Goal: Task Accomplishment & Management: Complete application form

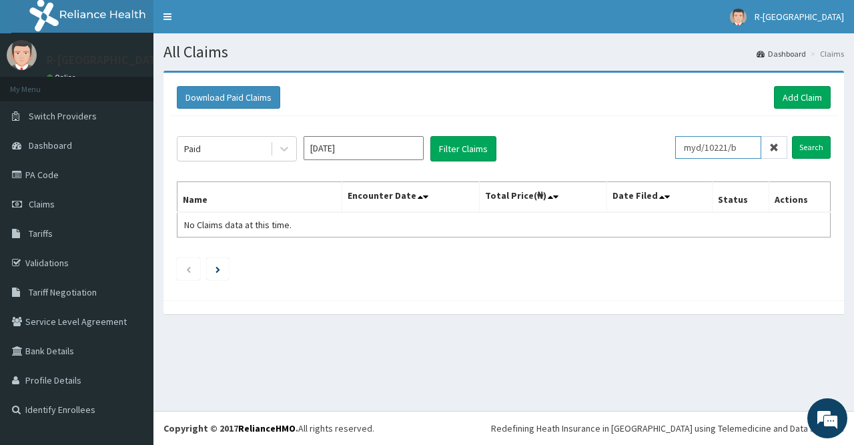
drag, startPoint x: 747, startPoint y: 147, endPoint x: 679, endPoint y: 149, distance: 68.1
click at [679, 149] on input "myd/10221/b" at bounding box center [718, 147] width 86 height 23
paste input "MYD/10249/A"
type input "MYD/10249/A"
click at [802, 147] on input "Search" at bounding box center [811, 147] width 39 height 23
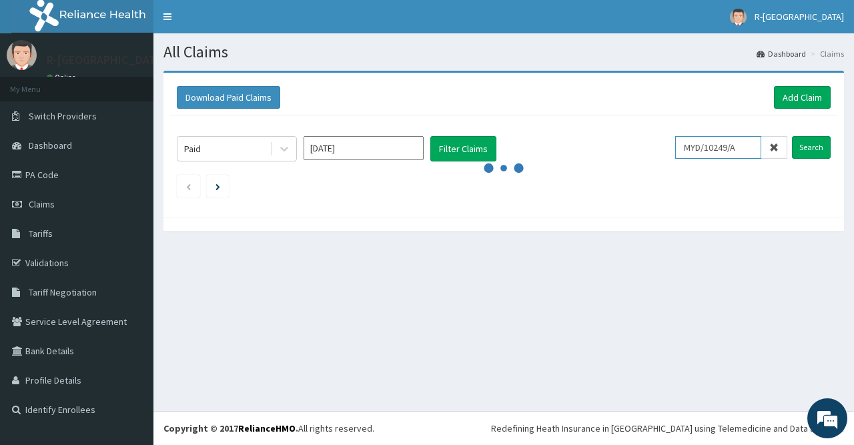
click at [694, 148] on input "MYD/10249/A" at bounding box center [718, 147] width 86 height 23
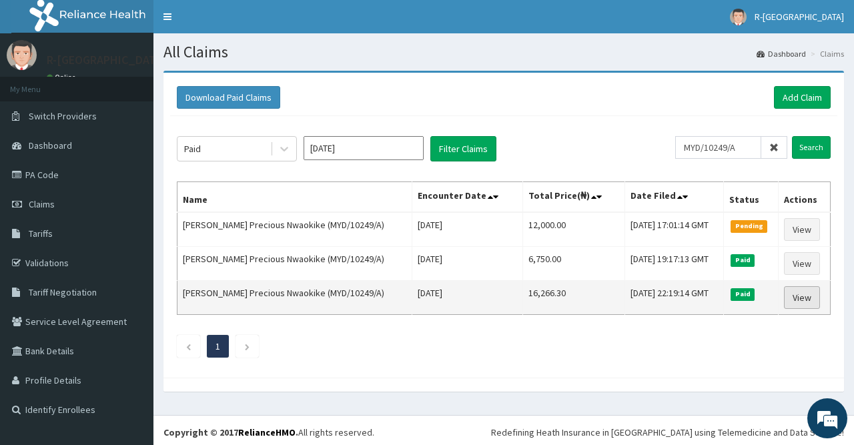
click at [799, 293] on link "View" at bounding box center [802, 297] width 36 height 23
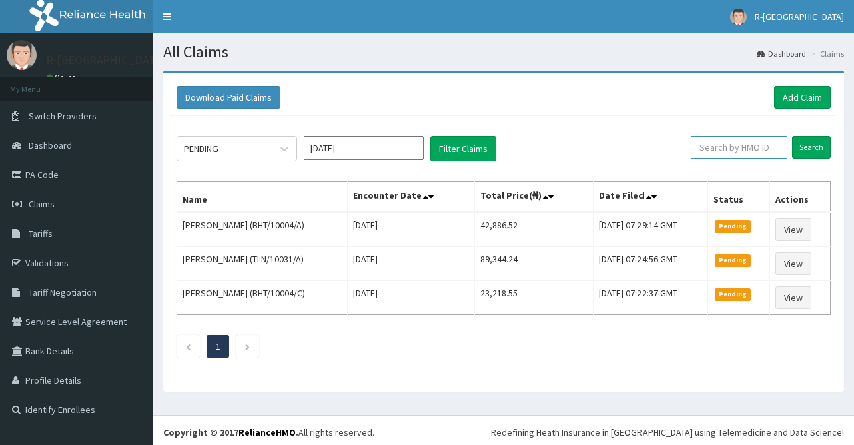
click at [728, 144] on input "text" at bounding box center [738, 147] width 97 height 23
paste input "vfi/10007/a"
click at [823, 149] on input "Search" at bounding box center [811, 147] width 39 height 23
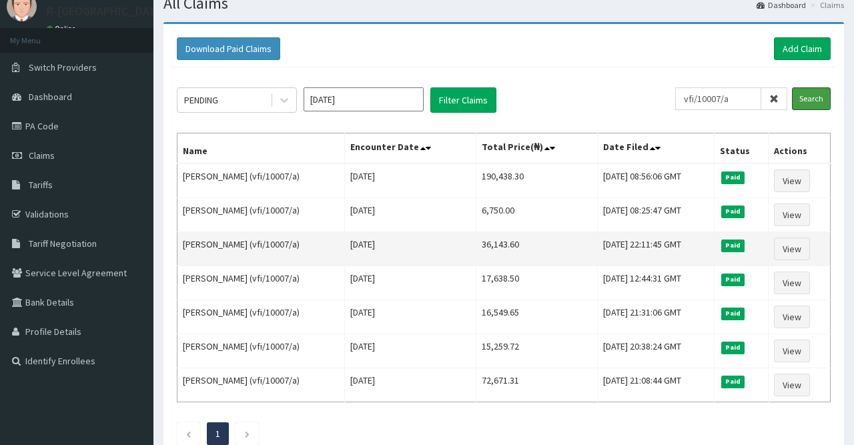
scroll to position [52, 0]
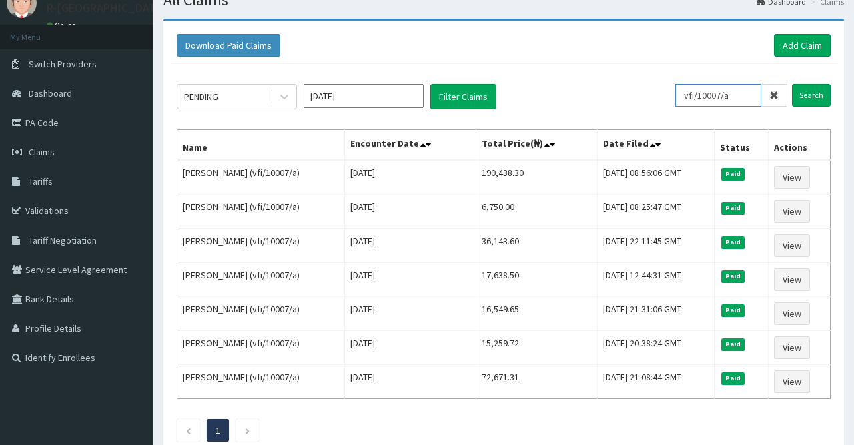
click at [746, 103] on input "vfi/10007/a" at bounding box center [718, 95] width 86 height 23
type input "vfi/10007/C"
click at [809, 98] on input "Search" at bounding box center [811, 95] width 39 height 23
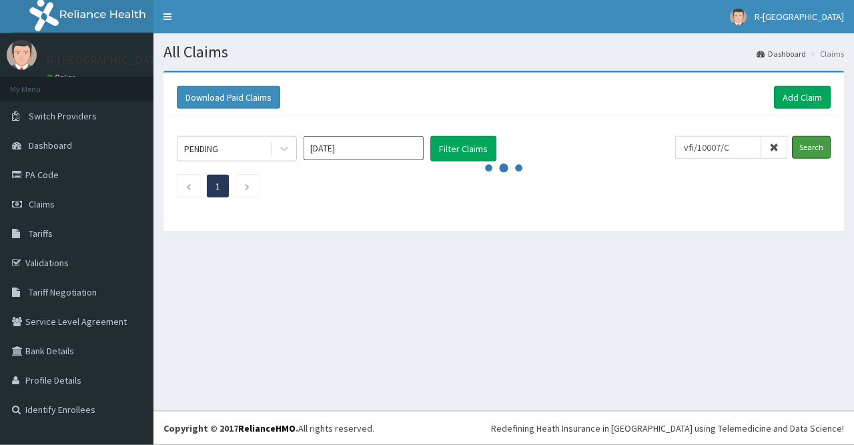
scroll to position [0, 0]
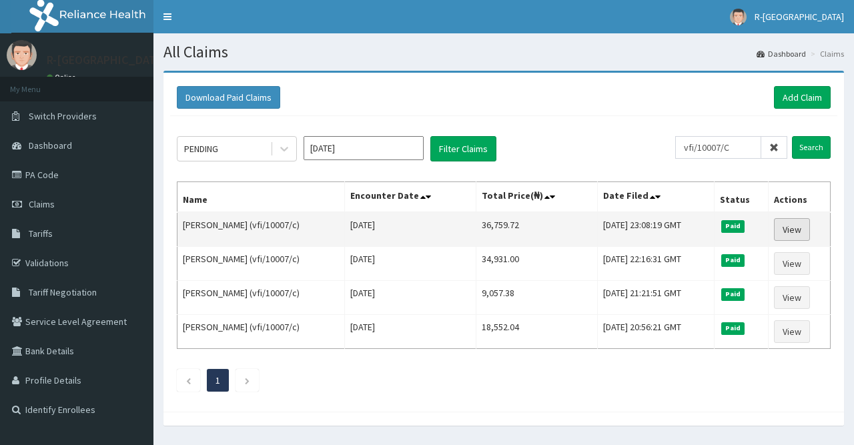
click at [802, 225] on link "View" at bounding box center [792, 229] width 36 height 23
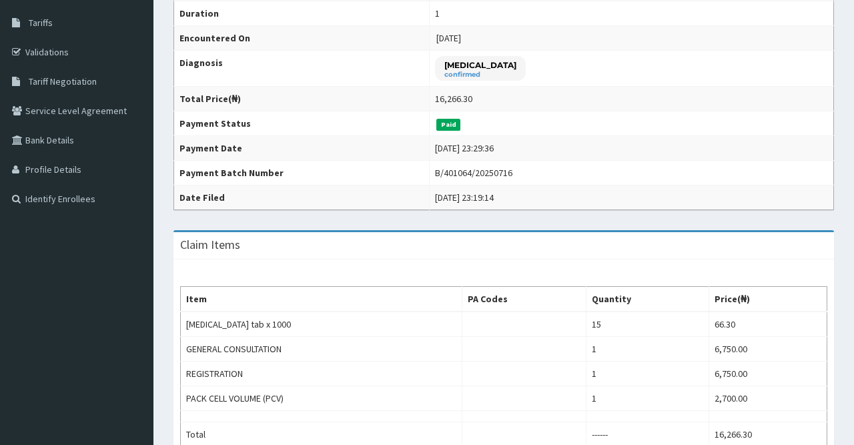
scroll to position [211, 0]
drag, startPoint x: 511, startPoint y: 173, endPoint x: 536, endPoint y: 172, distance: 25.4
click at [536, 172] on tr "Payment Batch Number B/401064/20250716" at bounding box center [504, 173] width 660 height 25
drag, startPoint x: 454, startPoint y: 175, endPoint x: 528, endPoint y: 173, distance: 74.1
click at [512, 173] on div "B/401064/20250716" at bounding box center [473, 172] width 77 height 13
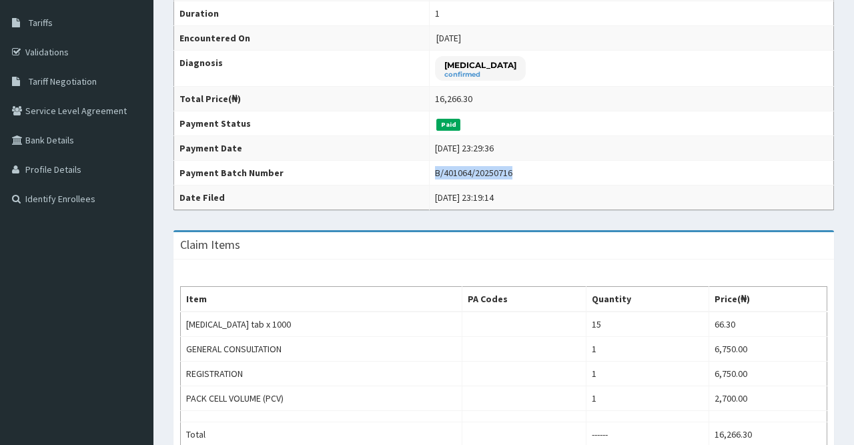
copy div "B/401064/20250716"
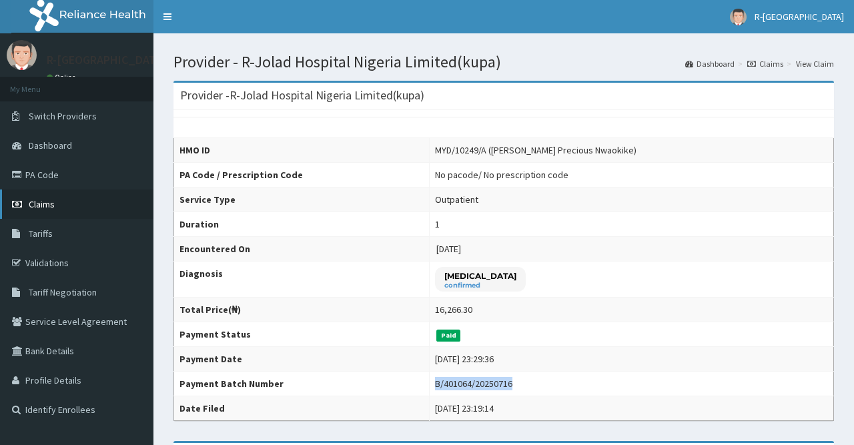
click at [48, 204] on span "Claims" at bounding box center [42, 204] width 26 height 12
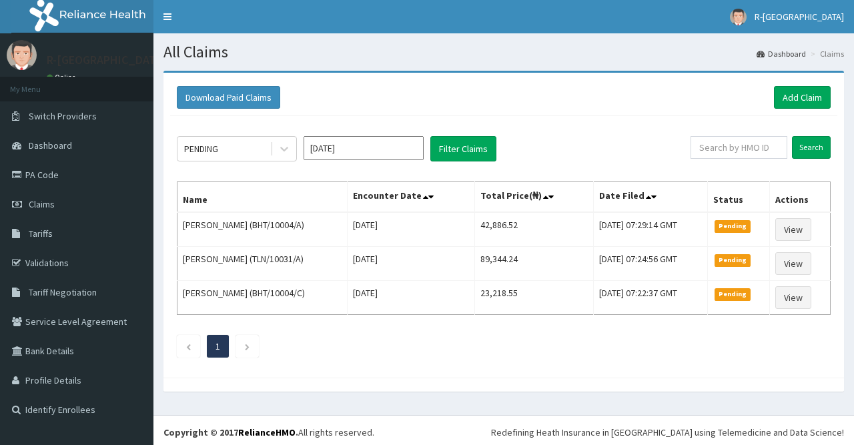
click at [744, 153] on input "text" at bounding box center [738, 147] width 97 height 23
click at [805, 149] on input "Search" at bounding box center [811, 147] width 39 height 23
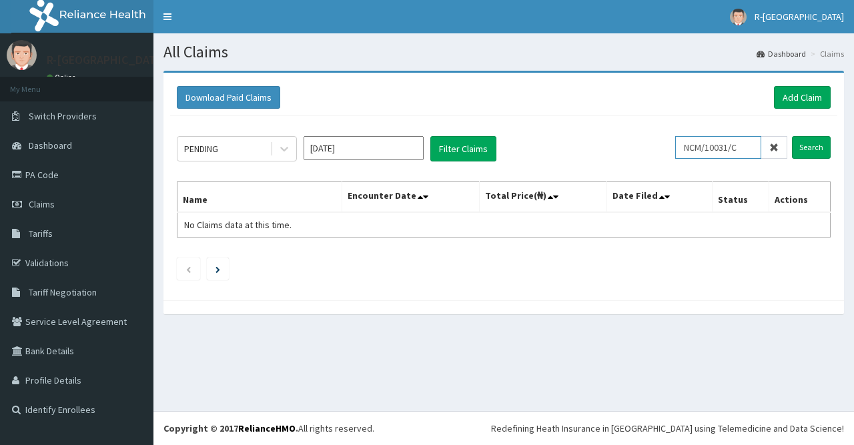
click at [696, 148] on input "NCM/10031/C" at bounding box center [718, 147] width 86 height 23
click at [692, 148] on input "NCM/10031/C" at bounding box center [718, 147] width 86 height 23
drag, startPoint x: 748, startPoint y: 142, endPoint x: 672, endPoint y: 142, distance: 76.7
click at [675, 142] on input "NCM/10031/C" at bounding box center [718, 147] width 86 height 23
paste input "vfi/10007/c"
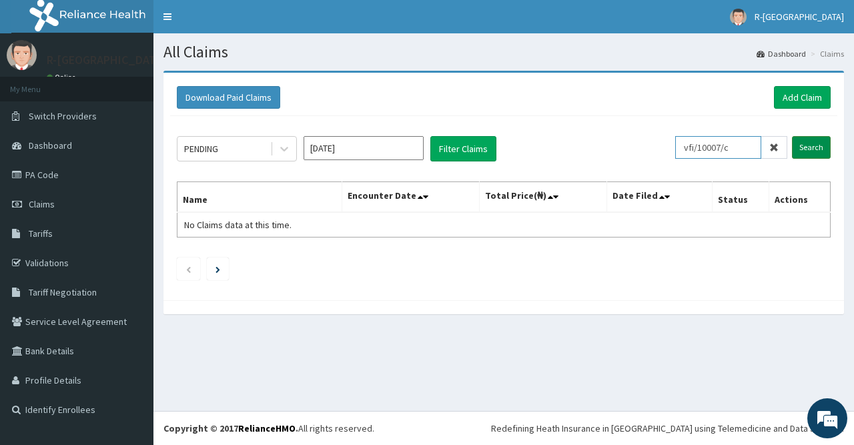
type input "vfi/10007/c"
click at [806, 149] on input "Search" at bounding box center [811, 147] width 39 height 23
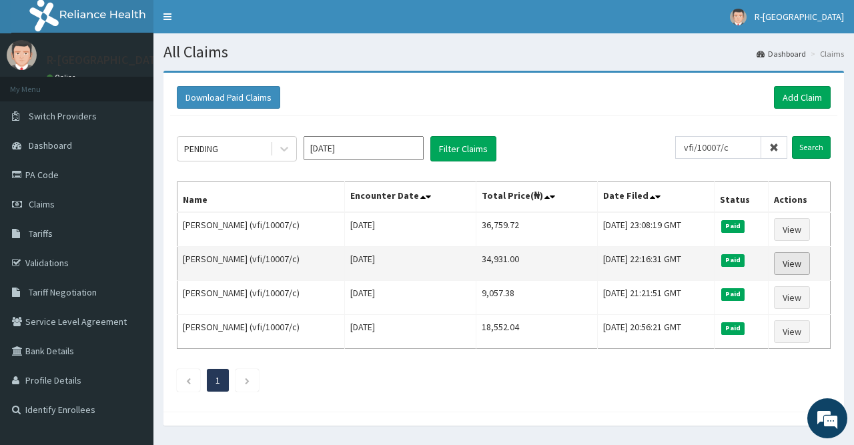
click at [795, 261] on link "View" at bounding box center [792, 263] width 36 height 23
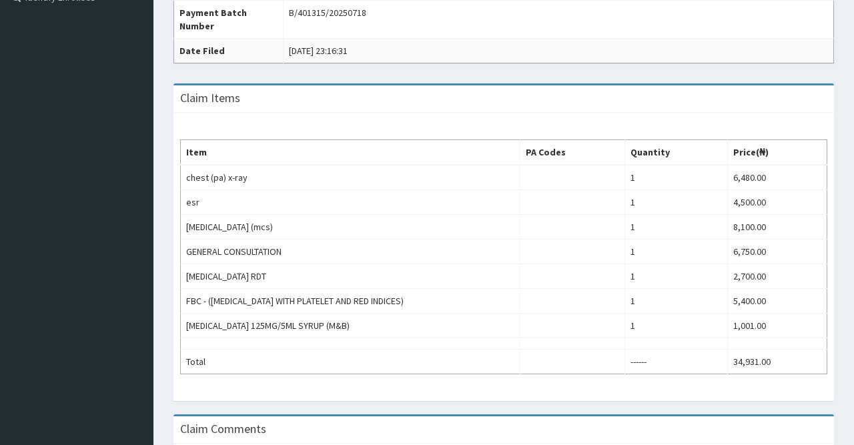
scroll to position [264, 0]
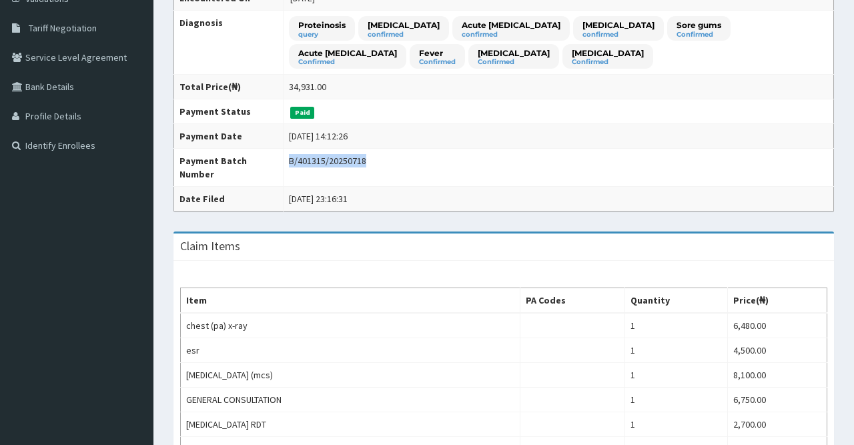
drag, startPoint x: 285, startPoint y: 159, endPoint x: 359, endPoint y: 158, distance: 74.0
click at [359, 158] on div "B/401315/20250718" at bounding box center [327, 160] width 77 height 13
copy div "B/401315/20250718"
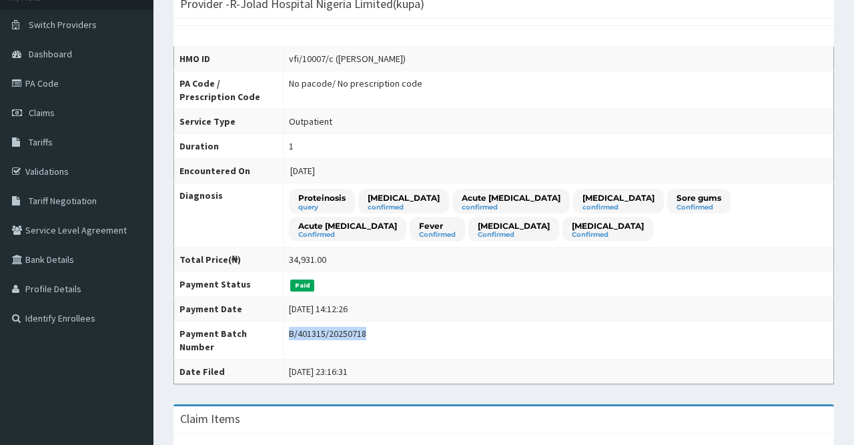
scroll to position [0, 0]
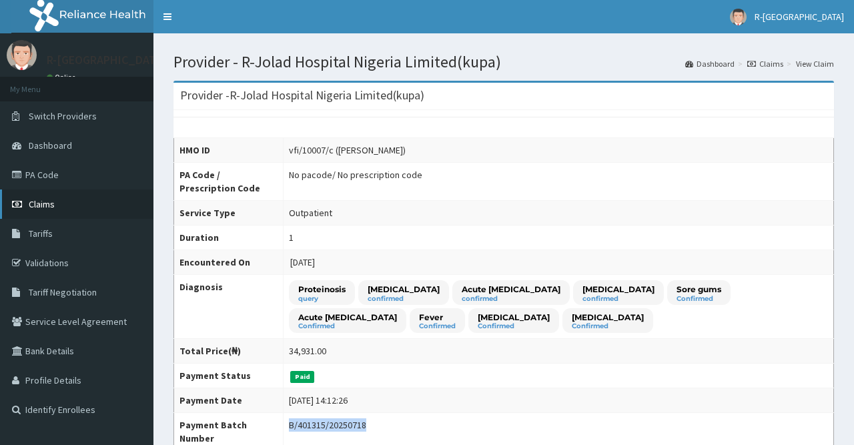
click at [83, 206] on link "Claims" at bounding box center [76, 203] width 153 height 29
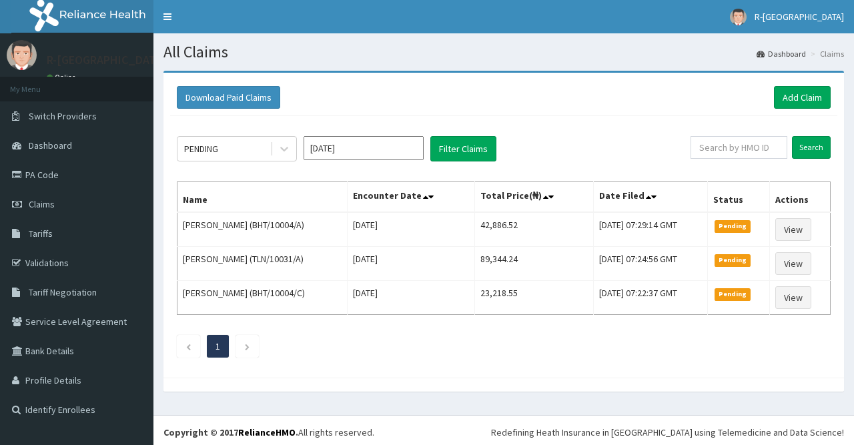
click at [763, 133] on div "PENDING [DATE] Filter Claims Search Name Encounter Date Total Price(₦) Date Fil…" at bounding box center [503, 243] width 667 height 255
click at [750, 149] on input "text" at bounding box center [738, 147] width 97 height 23
paste input "B/401315/20250718"
click at [809, 147] on input "Search" at bounding box center [811, 147] width 39 height 23
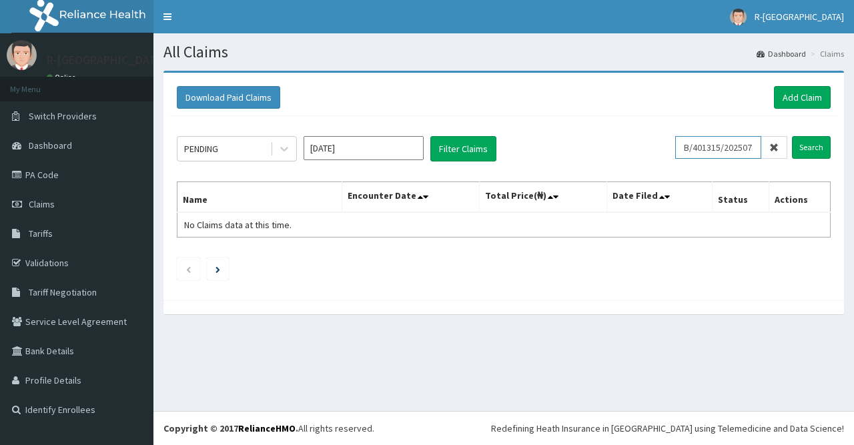
drag, startPoint x: 761, startPoint y: 147, endPoint x: 636, endPoint y: 149, distance: 124.7
click at [636, 149] on div "PENDING Oct 2025 Filter Claims B/401315/20250718 Search" at bounding box center [504, 148] width 654 height 25
type input "18"
drag, startPoint x: 712, startPoint y: 154, endPoint x: 648, endPoint y: 154, distance: 64.0
click at [675, 154] on input "18" at bounding box center [718, 147] width 86 height 23
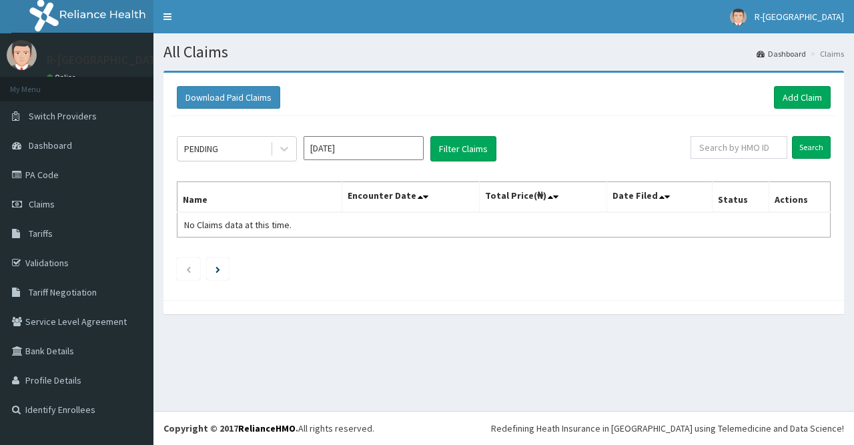
click at [690, 154] on div "PENDING Oct 2025 Filter Claims" at bounding box center [434, 148] width 514 height 25
click at [719, 150] on input "text" at bounding box center [738, 147] width 97 height 23
paste input "vfi/10007/c"
type input "vfi/10007/c"
click at [806, 145] on input "Search" at bounding box center [811, 147] width 39 height 23
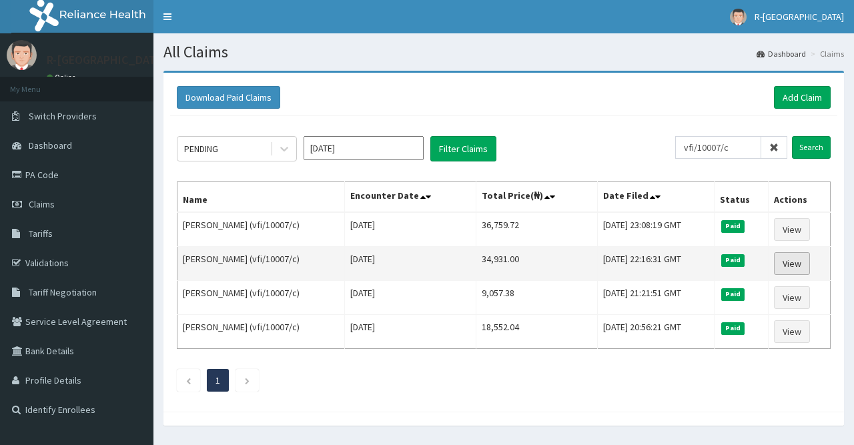
click at [797, 256] on link "View" at bounding box center [792, 263] width 36 height 23
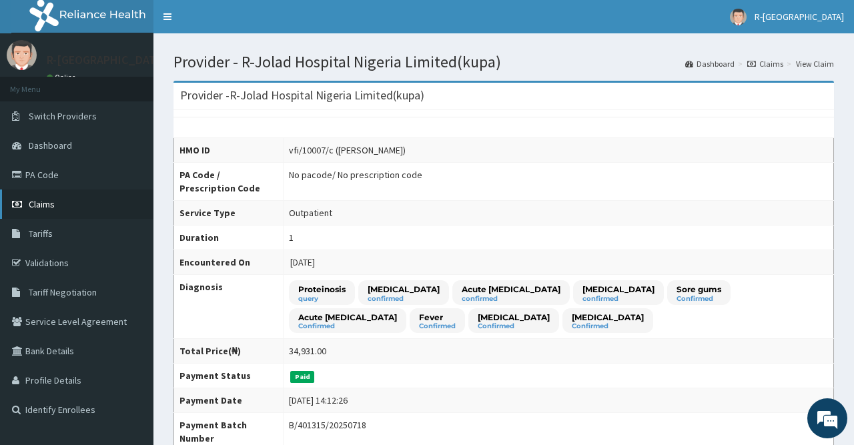
click at [50, 207] on span "Claims" at bounding box center [42, 204] width 26 height 12
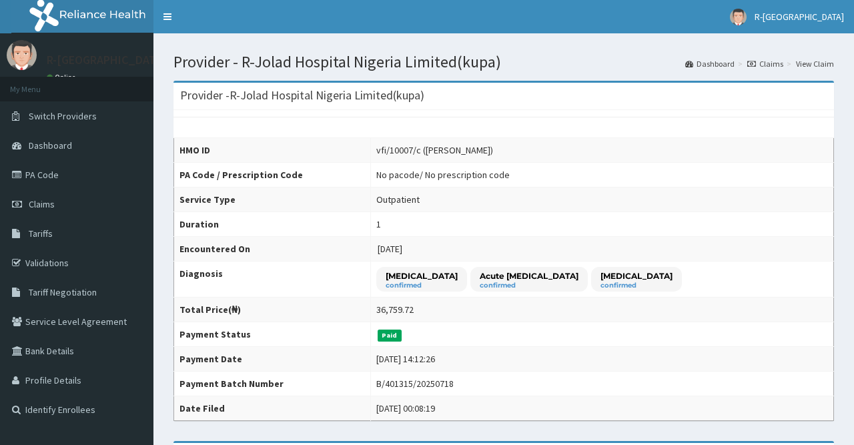
click at [342, 379] on tr "Payment Batch Number B/401315/20250718" at bounding box center [504, 383] width 660 height 25
drag, startPoint x: 349, startPoint y: 377, endPoint x: 459, endPoint y: 385, distance: 110.3
click at [423, 380] on div "B/401315/20250718" at bounding box center [414, 383] width 77 height 13
copy div "B/401315/20250718"
click at [69, 178] on link "PA Code" at bounding box center [76, 174] width 153 height 29
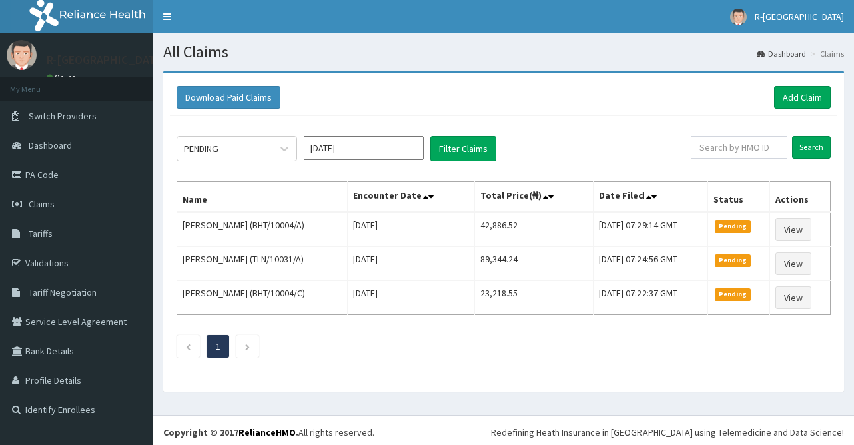
click at [692, 113] on div "Download Paid Claims Add Claim" at bounding box center [503, 97] width 667 height 37
click at [734, 149] on input "text" at bounding box center [738, 147] width 97 height 23
paste input "TAP/10560/C"
click at [829, 154] on input "Search" at bounding box center [811, 147] width 39 height 23
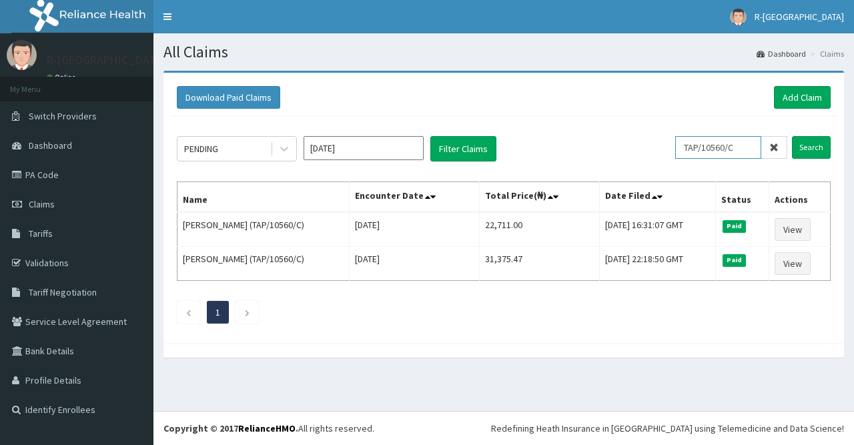
click at [744, 146] on input "TAP/10560/C" at bounding box center [718, 147] width 86 height 23
type input "TAP/10560/C"
click at [809, 142] on input "Search" at bounding box center [811, 147] width 39 height 23
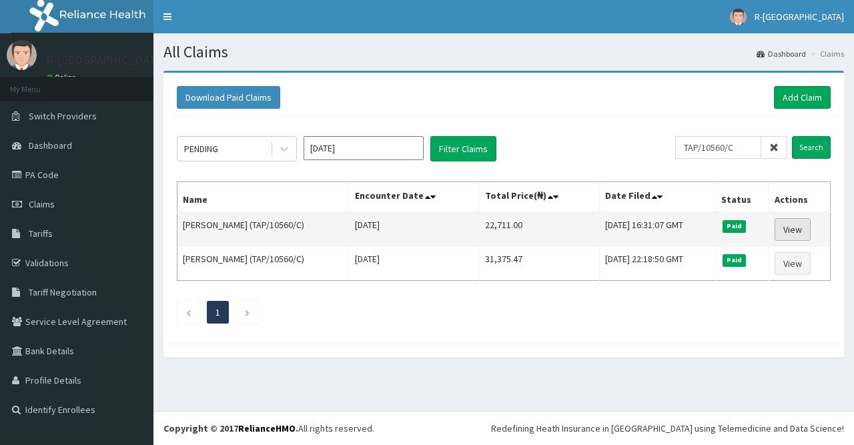
click at [789, 228] on link "View" at bounding box center [792, 229] width 36 height 23
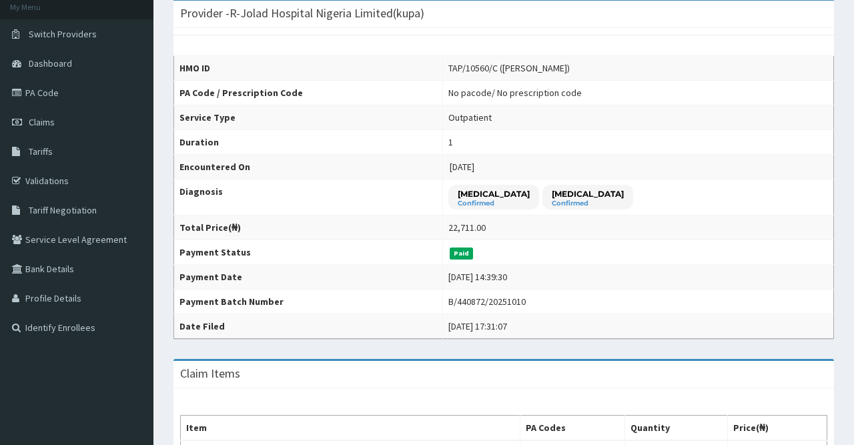
scroll to position [86, 0]
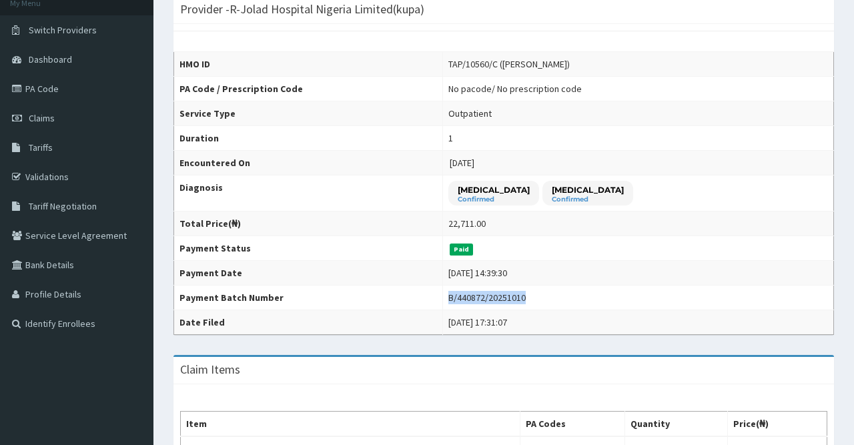
drag, startPoint x: 398, startPoint y: 290, endPoint x: 474, endPoint y: 295, distance: 76.2
click at [474, 295] on td "B/440872/20251010" at bounding box center [637, 297] width 391 height 25
copy div "B/440872/20251010"
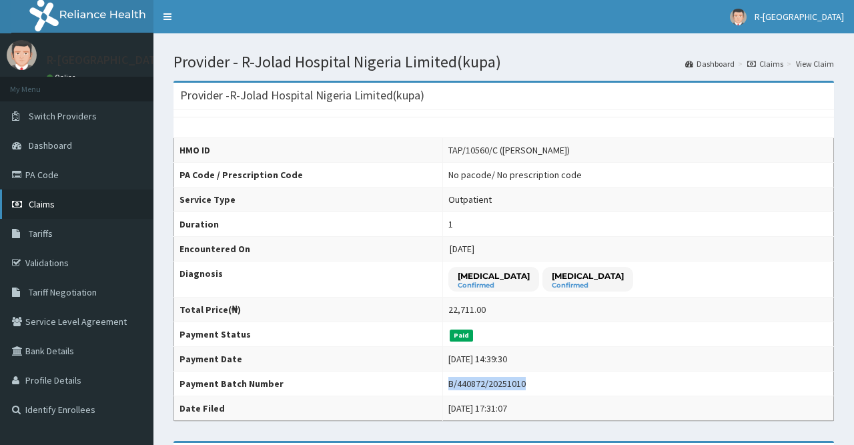
click at [43, 207] on span "Claims" at bounding box center [42, 204] width 26 height 12
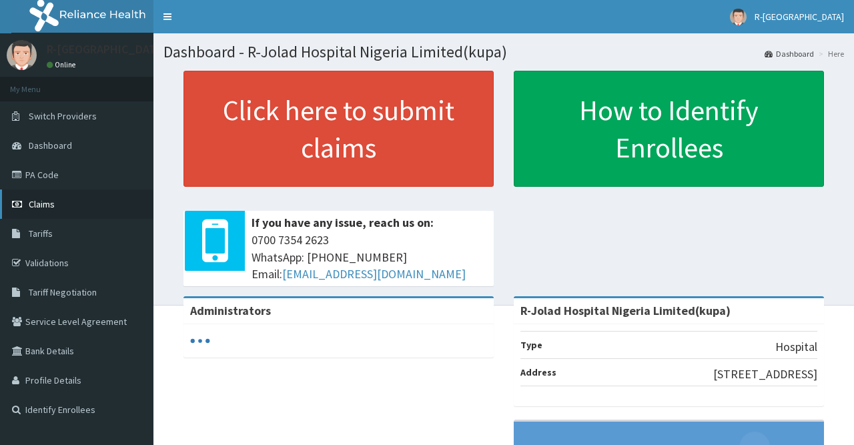
click at [71, 208] on link "Claims" at bounding box center [76, 203] width 153 height 29
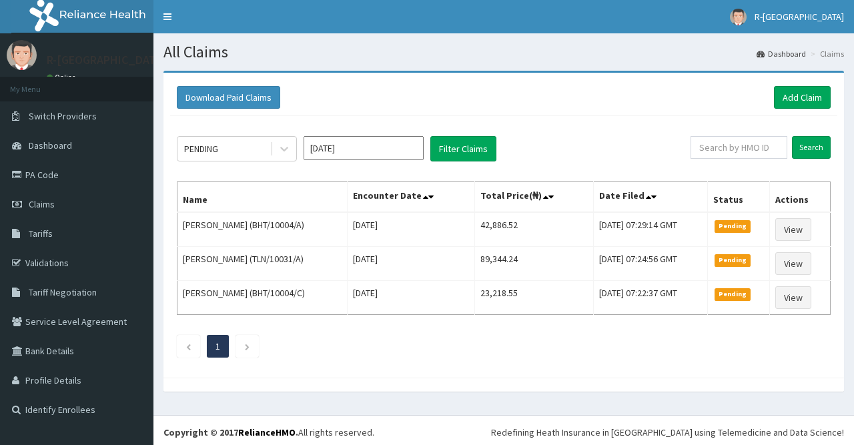
click at [714, 138] on input "text" at bounding box center [738, 147] width 97 height 23
type input "MYD/10249/A"
click at [825, 147] on input "Search" at bounding box center [811, 147] width 39 height 23
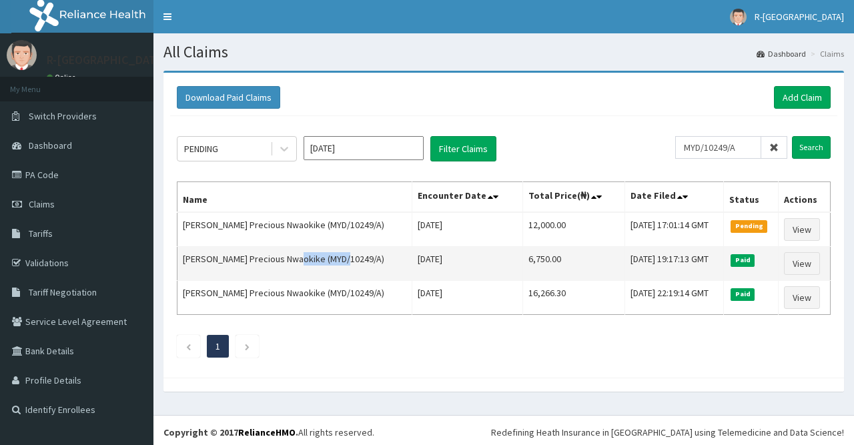
drag, startPoint x: 293, startPoint y: 259, endPoint x: 343, endPoint y: 253, distance: 49.6
click at [343, 253] on td "Chinwe Precious Nwaokike (MYD/10249/A)" at bounding box center [294, 264] width 235 height 34
copy td "MYD/10249/A"
click at [803, 259] on link "View" at bounding box center [802, 263] width 36 height 23
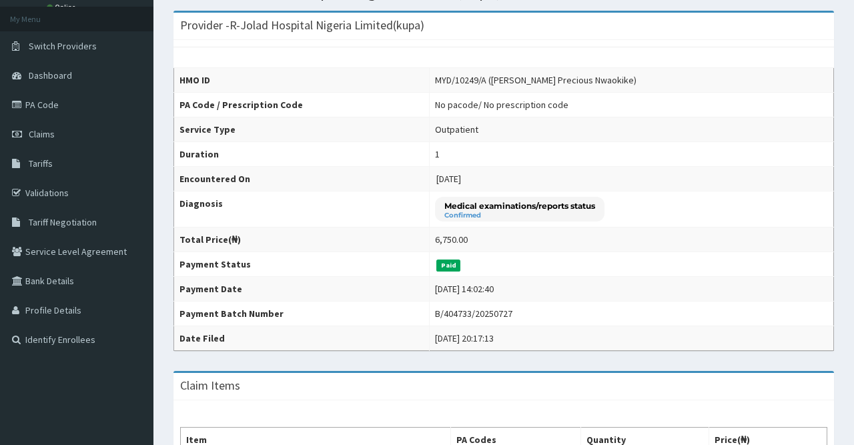
scroll to position [63, 0]
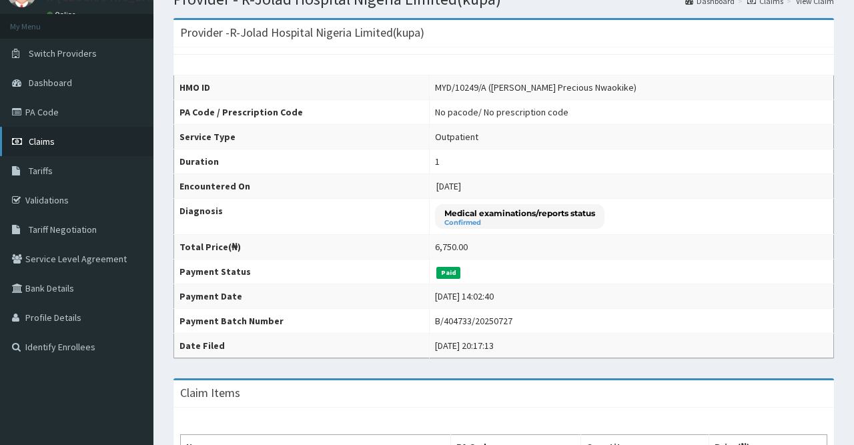
click at [70, 141] on link "Claims" at bounding box center [76, 141] width 153 height 29
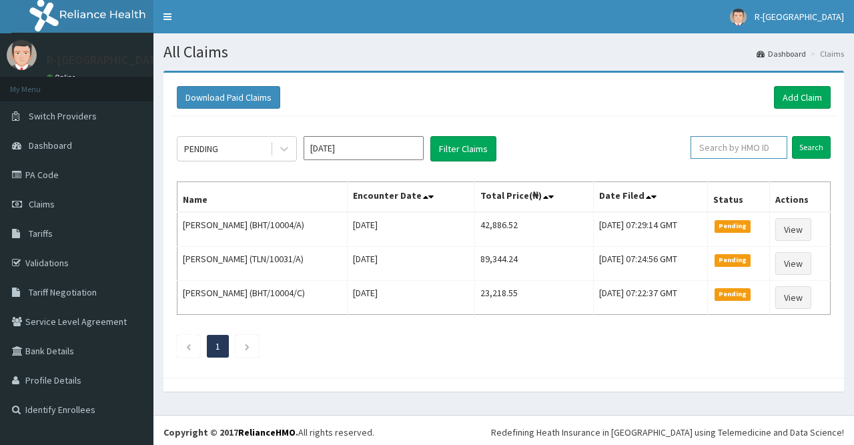
click at [724, 149] on input "text" at bounding box center [738, 147] width 97 height 23
paste input "MYD/10249/A"
type input "MYD/10249/A"
click at [823, 141] on input "Search" at bounding box center [811, 147] width 39 height 23
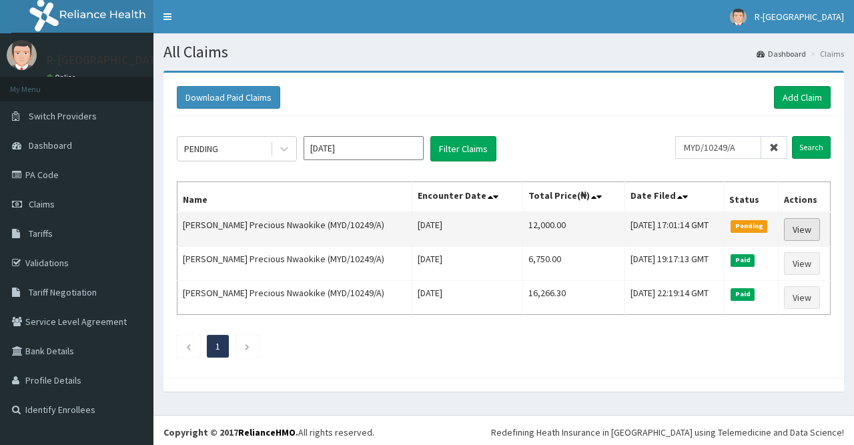
click at [796, 231] on link "View" at bounding box center [802, 229] width 36 height 23
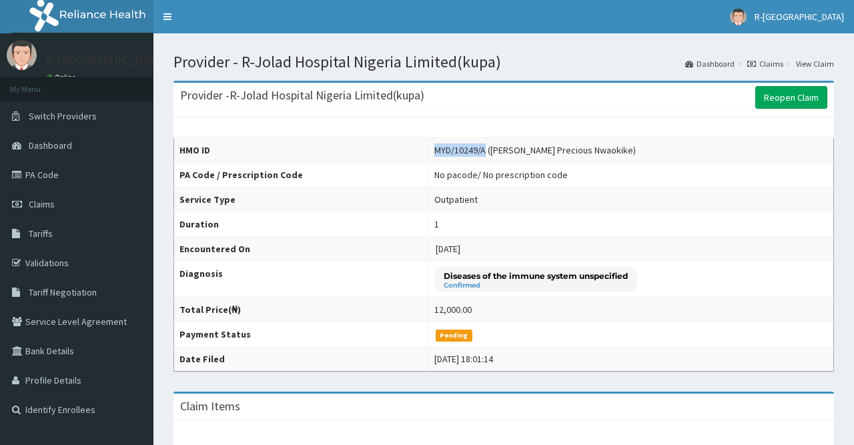
drag, startPoint x: 422, startPoint y: 153, endPoint x: 471, endPoint y: 151, distance: 48.7
click at [471, 151] on div "MYD/10249/A (Chinwe Precious Nwaokike)" at bounding box center [534, 149] width 201 height 13
copy div "MYD/10249/A"
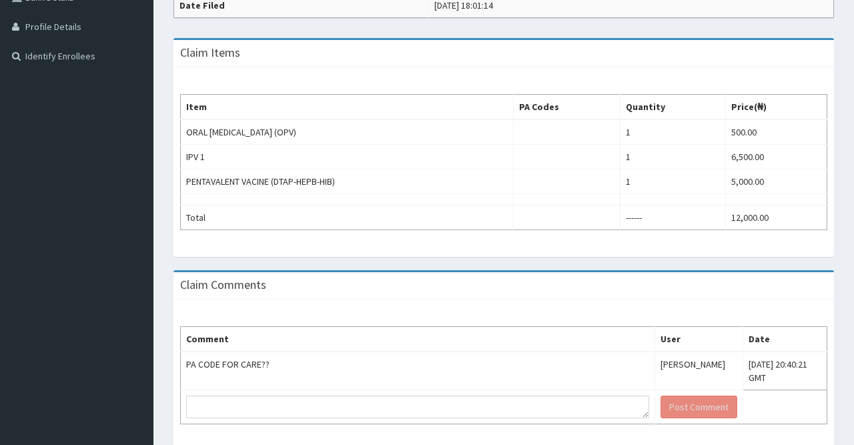
scroll to position [401, 0]
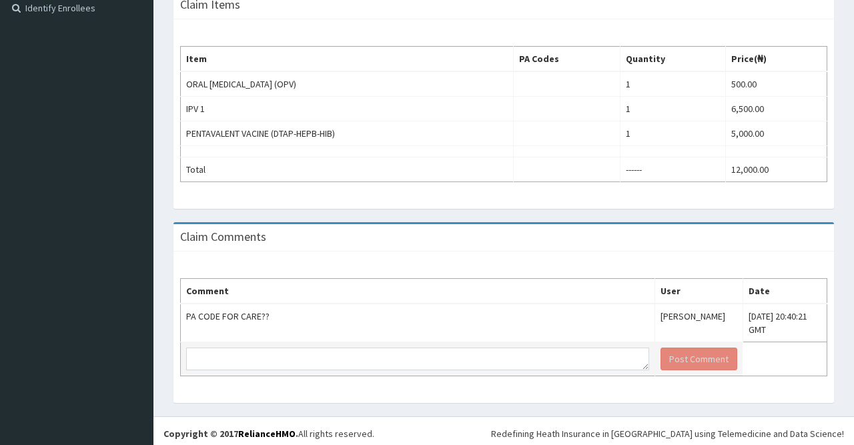
click at [277, 369] on td at bounding box center [418, 359] width 474 height 34
click at [282, 359] on textarea at bounding box center [417, 358] width 463 height 23
paste textarea "PA/C6BA83"
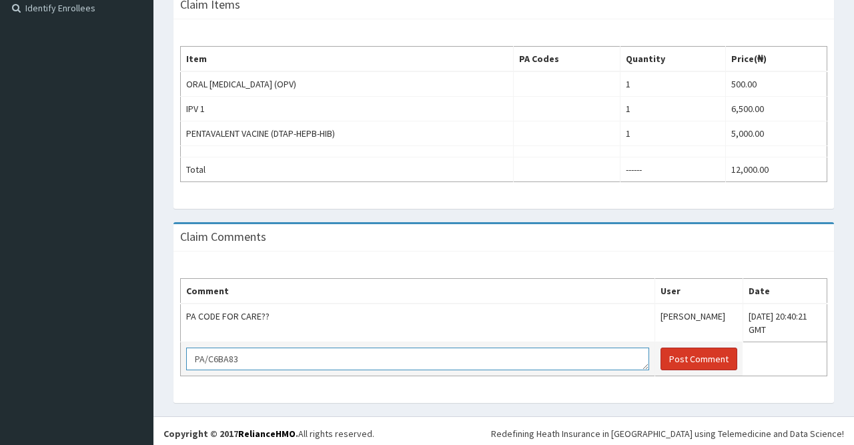
type textarea "PA/C6BA83"
click at [662, 357] on button "Post Comment" at bounding box center [698, 358] width 77 height 23
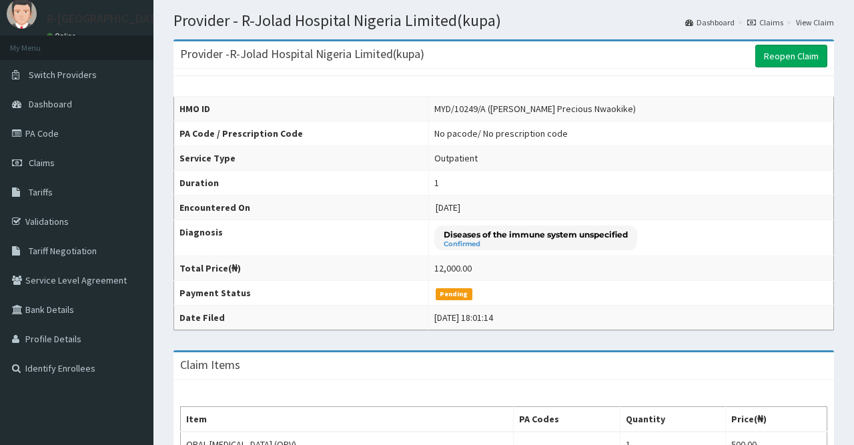
scroll to position [0, 0]
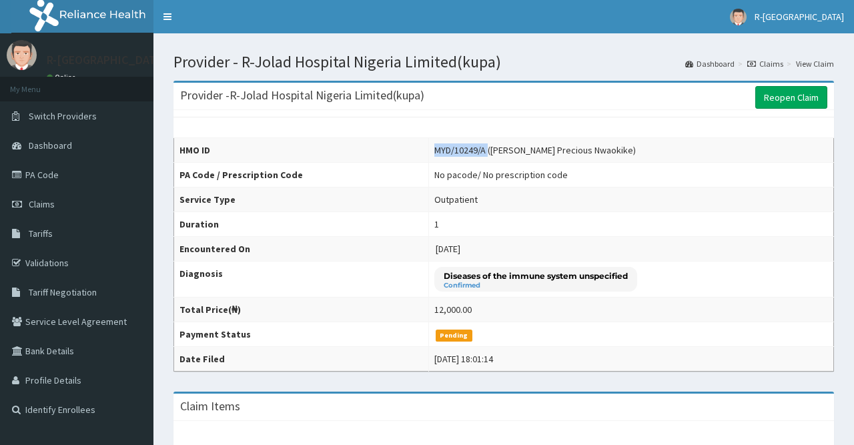
drag, startPoint x: 419, startPoint y: 151, endPoint x: 474, endPoint y: 149, distance: 55.4
click at [474, 149] on tr "HMO ID MYD/10249/A (Chinwe Precious Nwaokike)" at bounding box center [504, 150] width 660 height 25
copy tr "MYD/10249/A"
click at [59, 201] on link "Claims" at bounding box center [76, 203] width 153 height 29
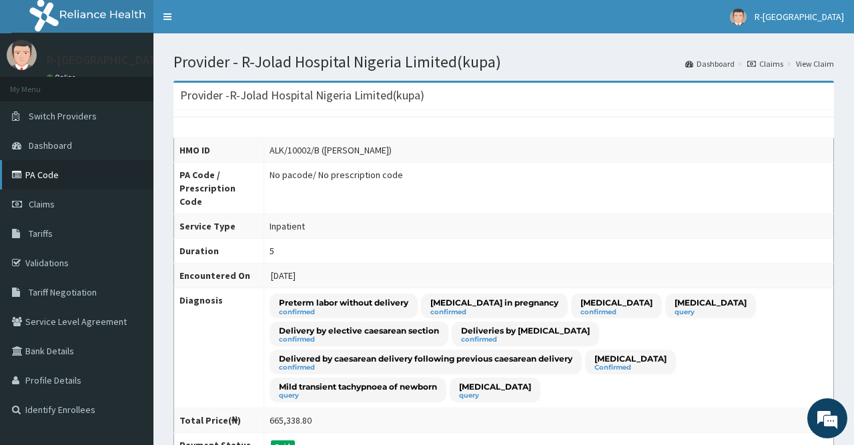
click at [43, 175] on link "PA Code" at bounding box center [76, 174] width 153 height 29
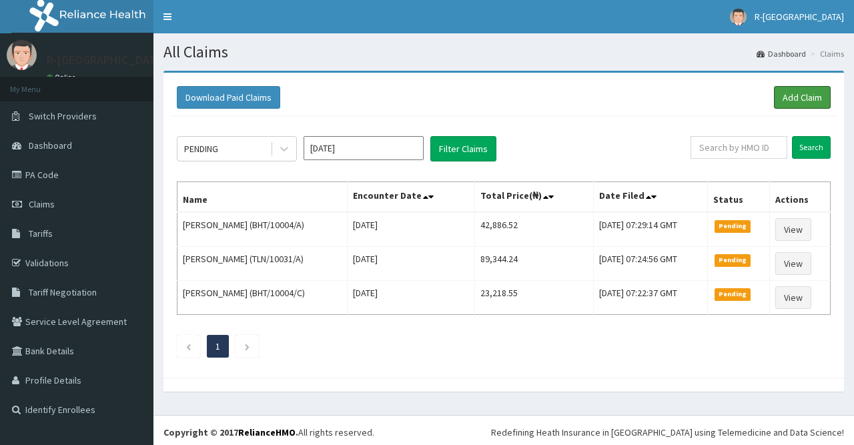
click at [785, 104] on link "Add Claim" at bounding box center [802, 97] width 57 height 23
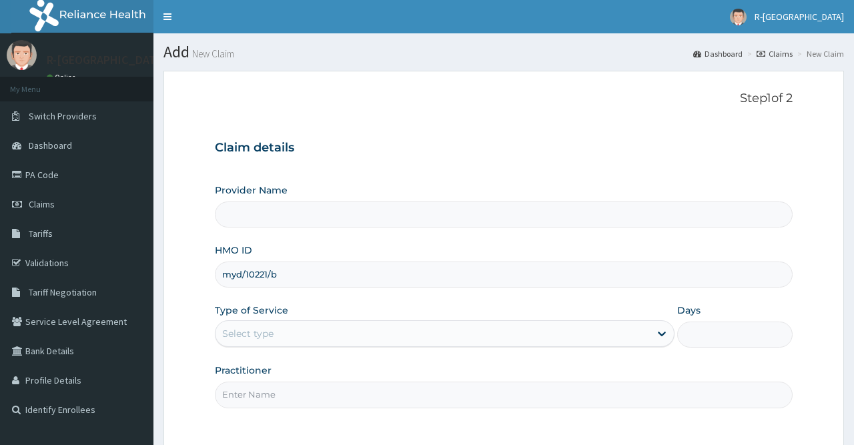
scroll to position [119, 0]
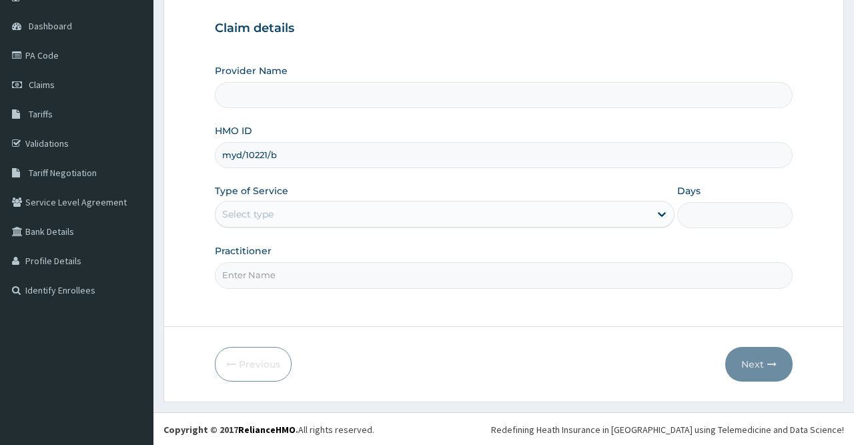
type input "R-Jolad Hospital Nigeria Limited(kupa)"
type input "myd/10221/b"
click at [322, 215] on div "Select type" at bounding box center [432, 213] width 434 height 21
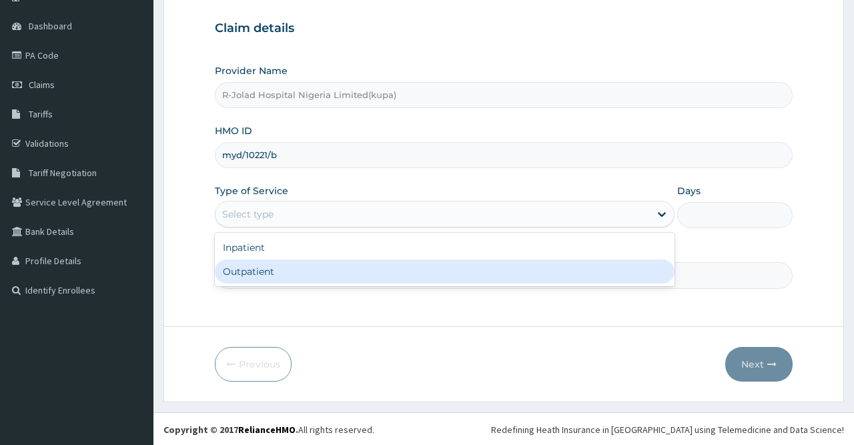
click at [326, 269] on div "Outpatient" at bounding box center [445, 271] width 460 height 24
type input "1"
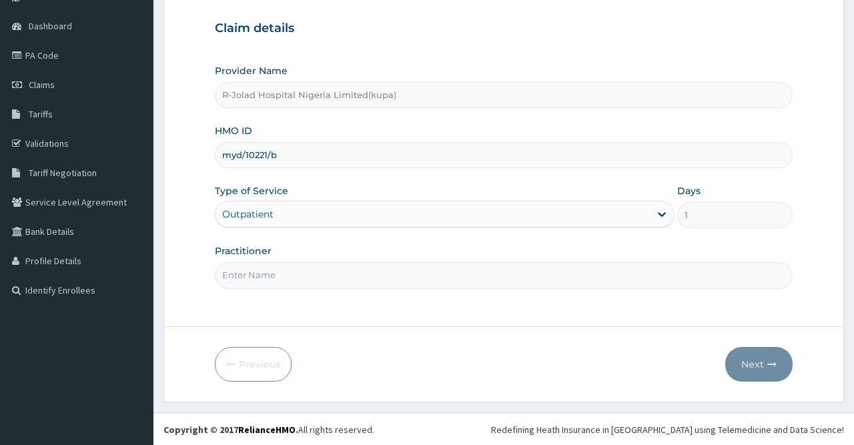
click at [309, 273] on input "Practitioner" at bounding box center [503, 275] width 577 height 26
paste input "OLUBUKOLA AJAO"
type input "OLUBUKOLA AJAO"
drag, startPoint x: 310, startPoint y: 161, endPoint x: 206, endPoint y: 159, distance: 104.0
click at [215, 159] on input "myd/10221/b" at bounding box center [503, 155] width 577 height 26
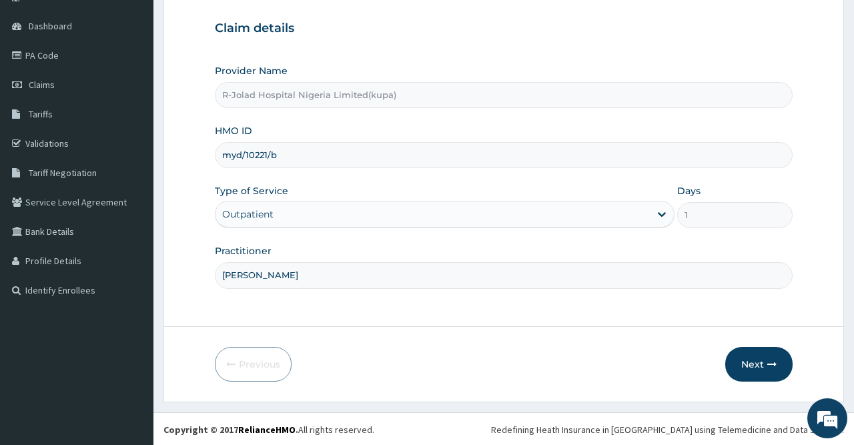
drag, startPoint x: 285, startPoint y: 159, endPoint x: 214, endPoint y: 165, distance: 71.6
click at [215, 165] on input "myd/10221/b" at bounding box center [503, 155] width 577 height 26
paste input "MYD/10249/A"
type input "MYD/10249/A"
click at [748, 364] on button "Next" at bounding box center [758, 364] width 67 height 35
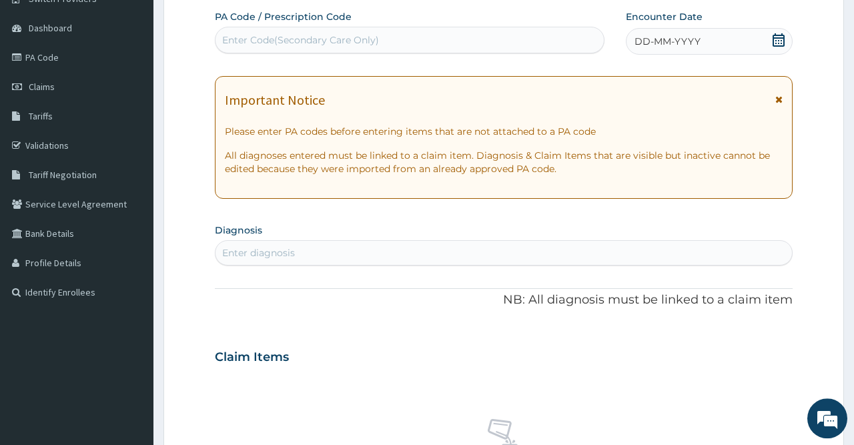
scroll to position [0, 0]
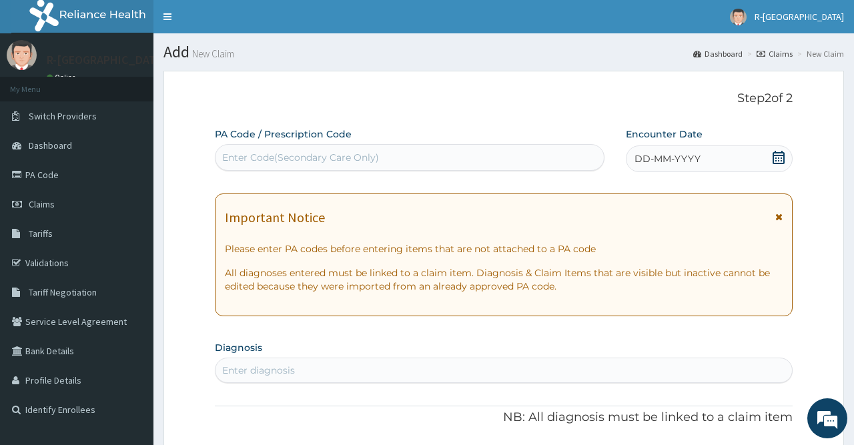
click at [378, 163] on div "Enter Code(Secondary Care Only)" at bounding box center [408, 157] width 387 height 21
paste input "PA/D5FEF8"
type input "PA/D5FEF8"
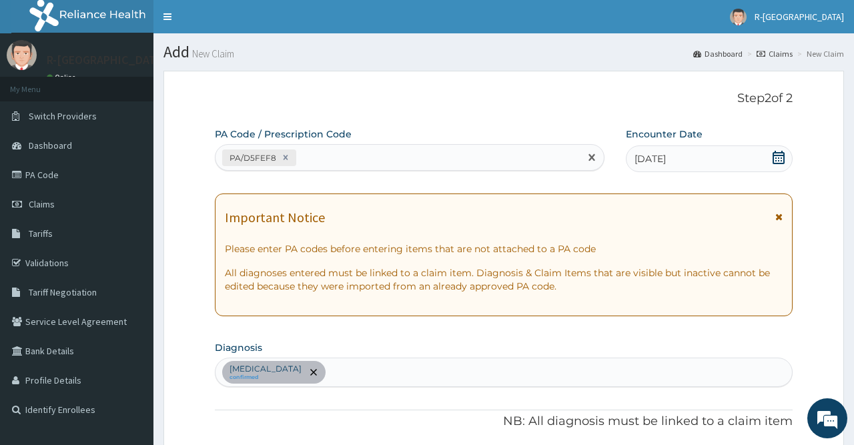
click at [378, 155] on div "PA/D5FEF8" at bounding box center [396, 158] width 363 height 22
paste input "PA/F3522B"
type input "PA/F3522B"
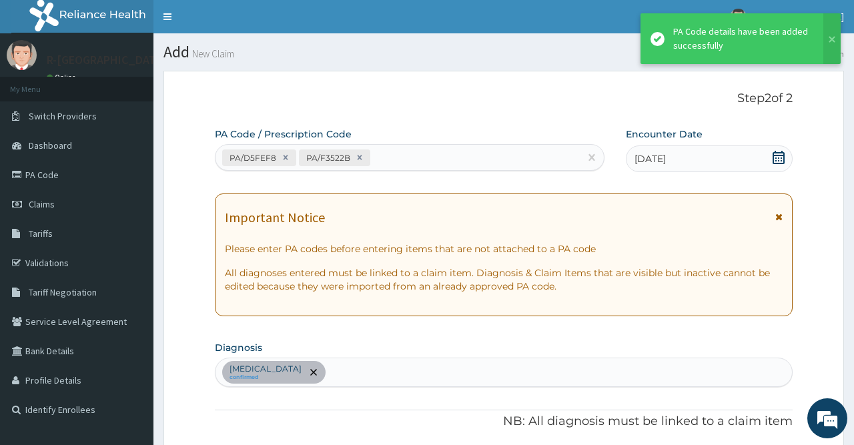
scroll to position [377, 0]
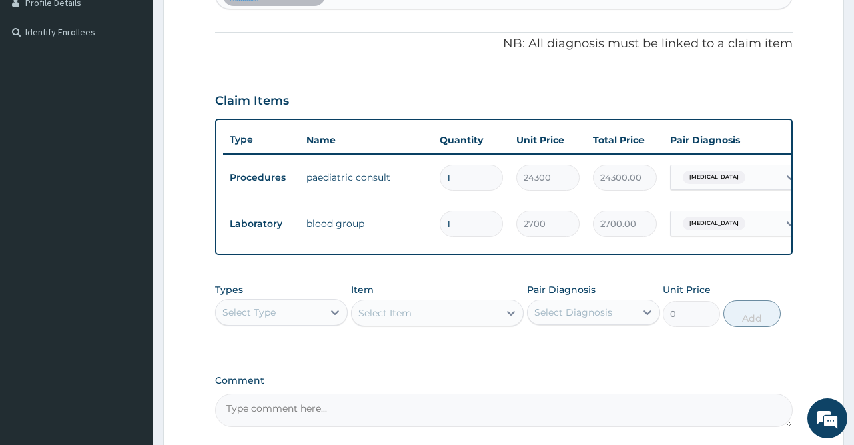
click at [308, 306] on div "Select Type" at bounding box center [268, 311] width 107 height 21
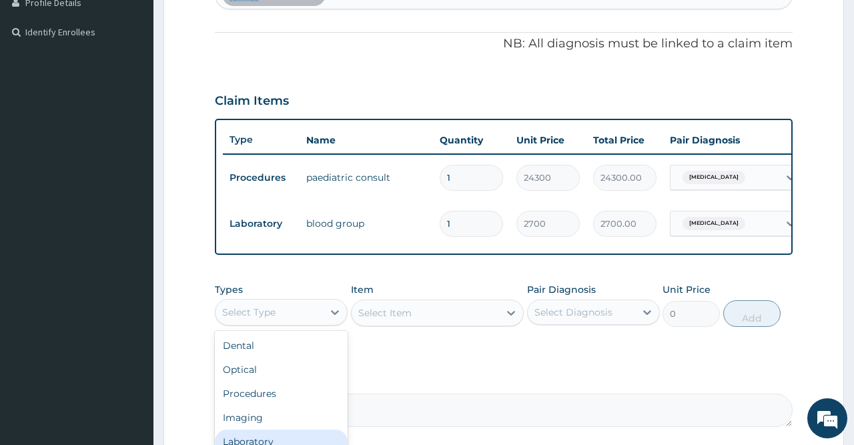
click at [263, 432] on div "Laboratory" at bounding box center [281, 442] width 133 height 24
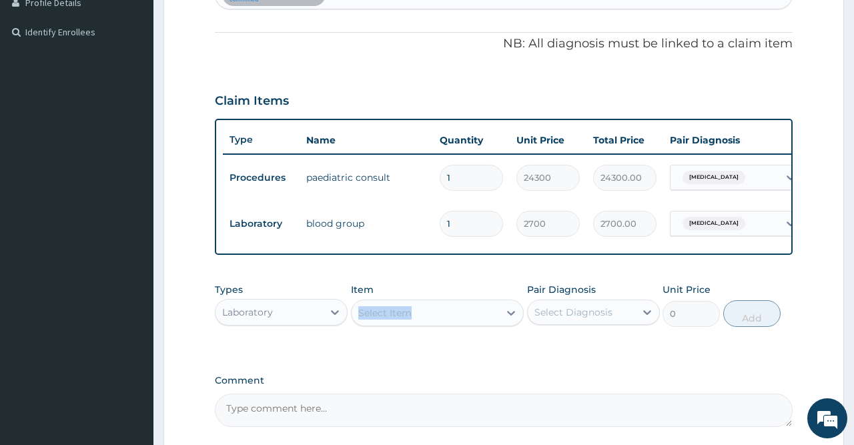
click at [393, 311] on div "Select Item" at bounding box center [437, 312] width 173 height 27
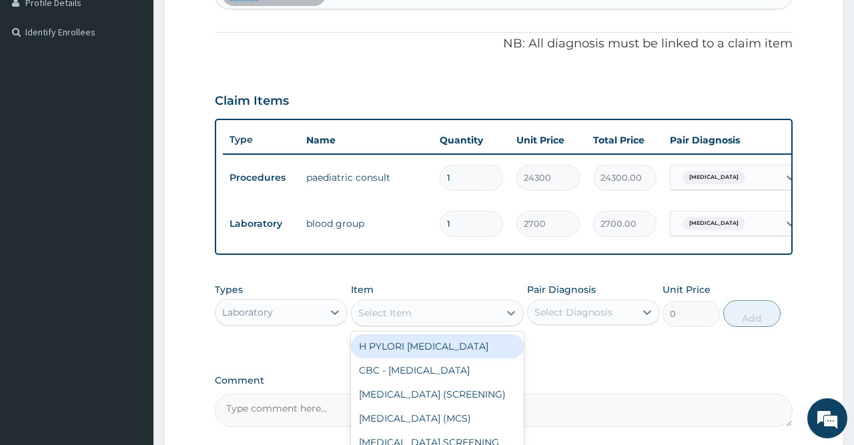
click at [443, 315] on div "Select Item" at bounding box center [425, 312] width 148 height 21
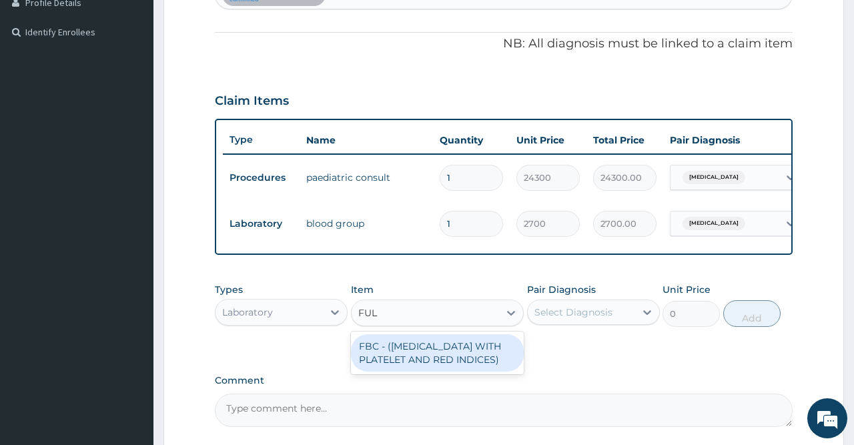
type input "FULL"
drag, startPoint x: 442, startPoint y: 359, endPoint x: 472, endPoint y: 355, distance: 30.3
click at [442, 360] on div "FBC - (FULL BLOOD COUNT WITH PLATELET AND RED INDICES)" at bounding box center [437, 352] width 173 height 37
type input "5400"
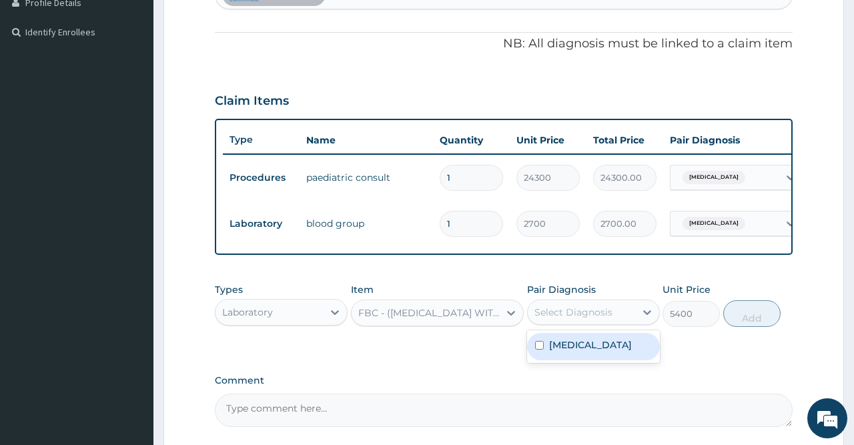
click at [588, 307] on div "Select Diagnosis" at bounding box center [573, 311] width 78 height 13
drag, startPoint x: 596, startPoint y: 355, endPoint x: 701, endPoint y: 322, distance: 110.5
click at [596, 355] on div "Anemia" at bounding box center [593, 346] width 133 height 27
checkbox input "true"
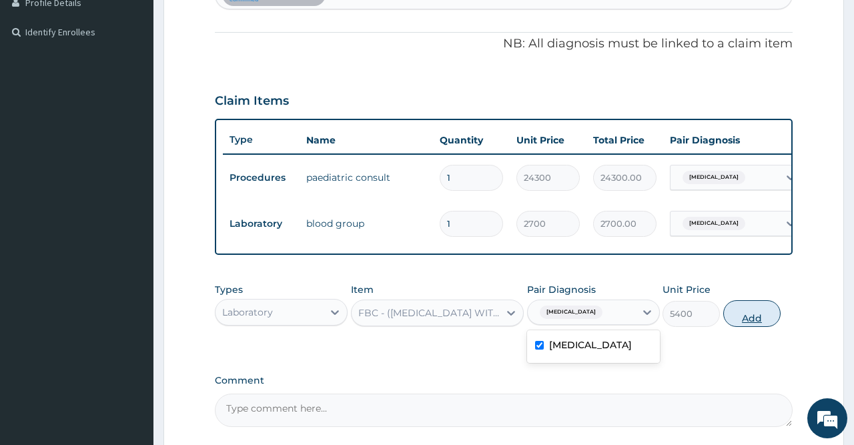
click at [742, 313] on button "Add" at bounding box center [752, 313] width 58 height 27
type input "0"
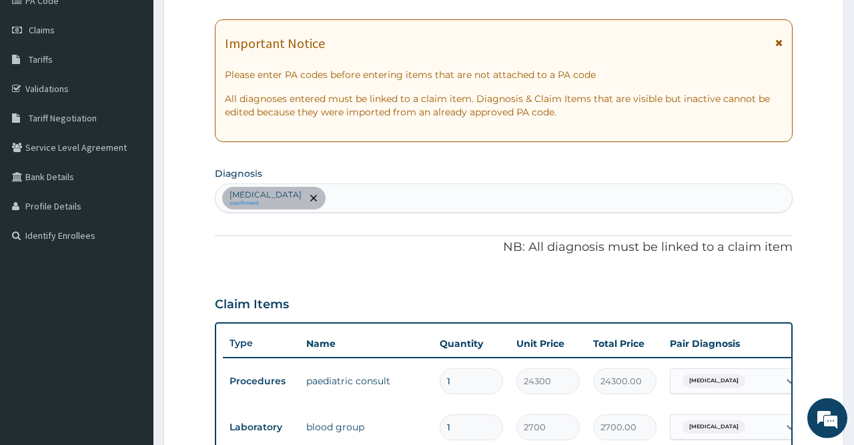
scroll to position [77, 0]
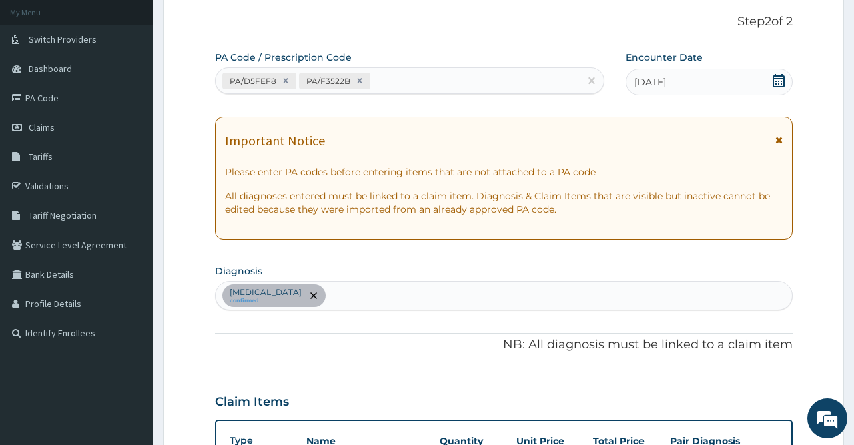
click at [348, 303] on div "Anemia confirmed" at bounding box center [503, 295] width 576 height 28
type input "Congenital malformation of heart"
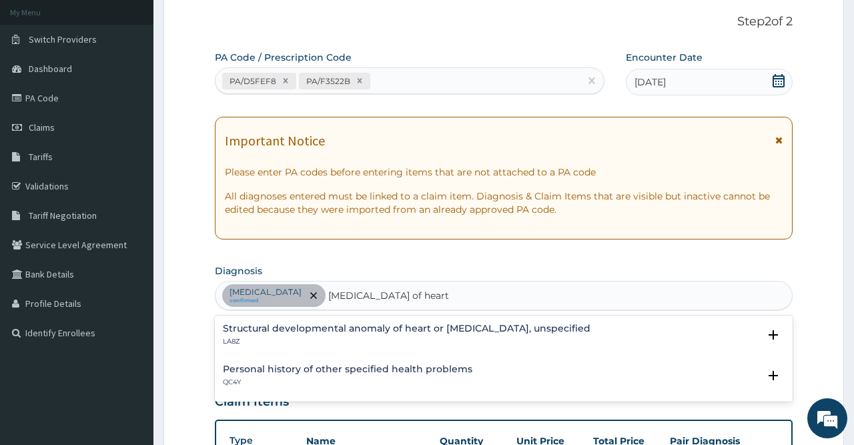
click at [425, 333] on div "Structural developmental anomaly of heart or great vessels, unspecified LA8Z" at bounding box center [406, 334] width 367 height 23
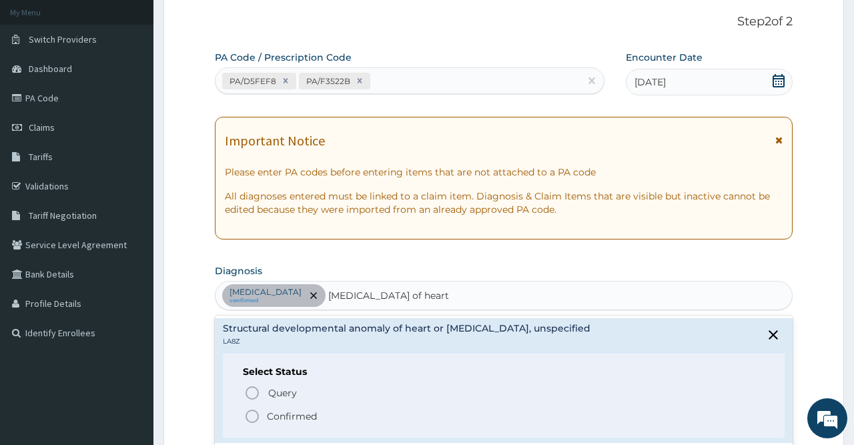
click at [308, 419] on p "Confirmed" at bounding box center [292, 415] width 50 height 13
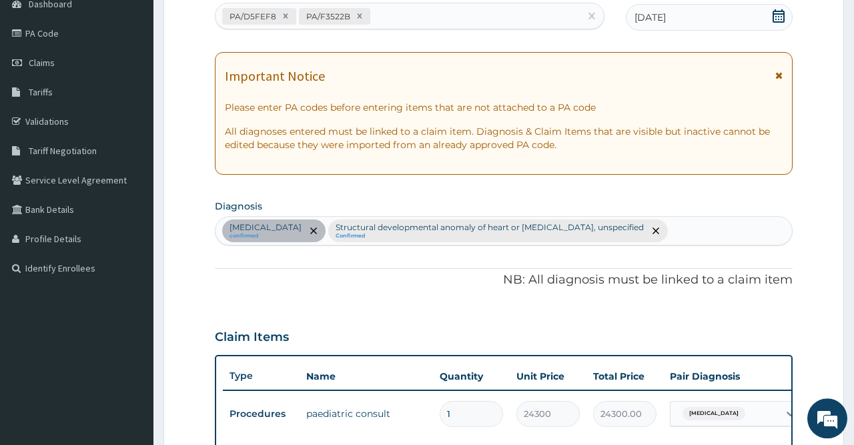
scroll to position [550, 0]
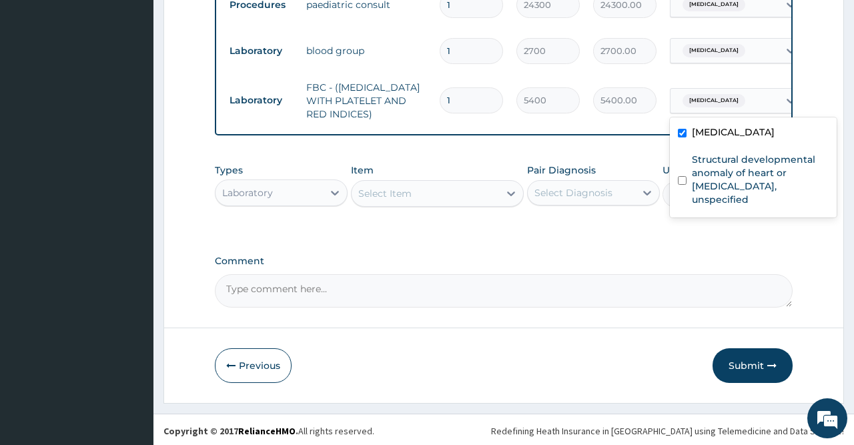
click at [713, 102] on span "Anemia" at bounding box center [713, 100] width 63 height 13
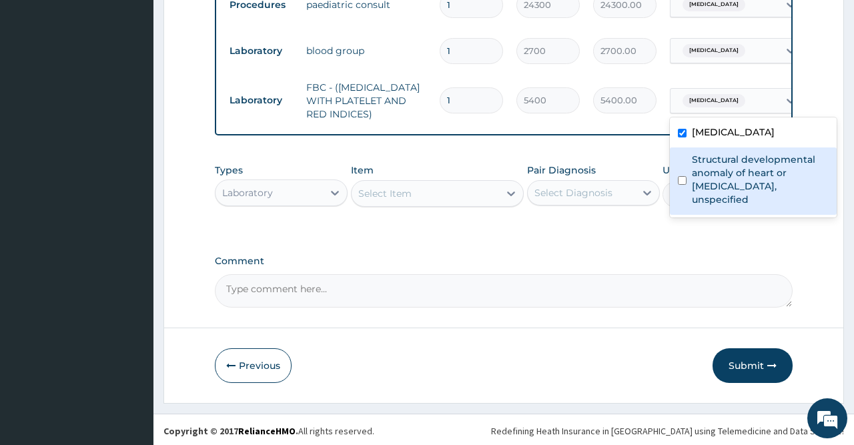
click at [712, 185] on label "Structural developmental anomaly of heart or great vessels, unspecified" at bounding box center [760, 179] width 137 height 53
checkbox input "true"
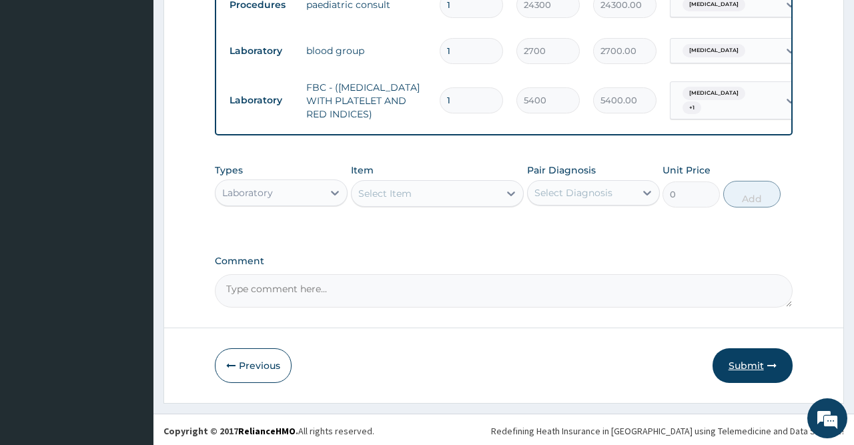
click at [744, 365] on button "Submit" at bounding box center [752, 365] width 80 height 35
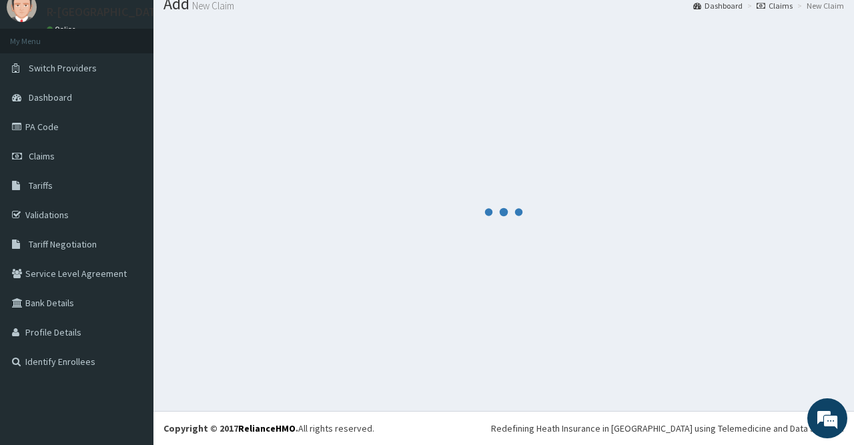
scroll to position [48, 0]
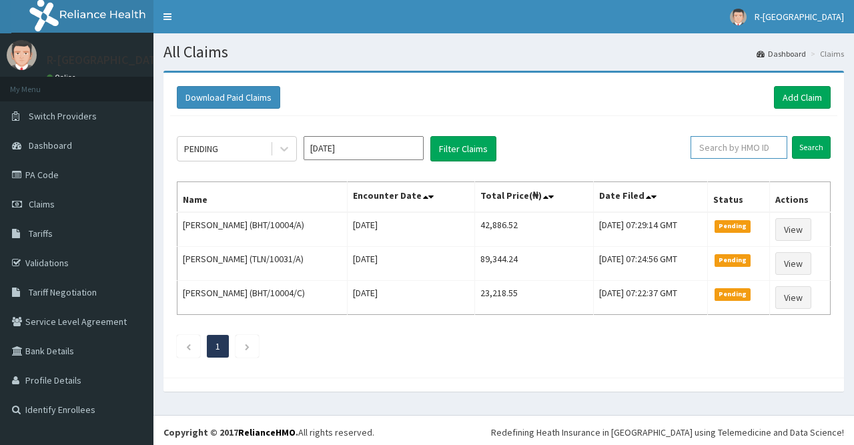
click at [739, 147] on input "text" at bounding box center [738, 147] width 97 height 23
paste input "MYD/10249/A"
click at [811, 142] on input "Search" at bounding box center [811, 147] width 39 height 23
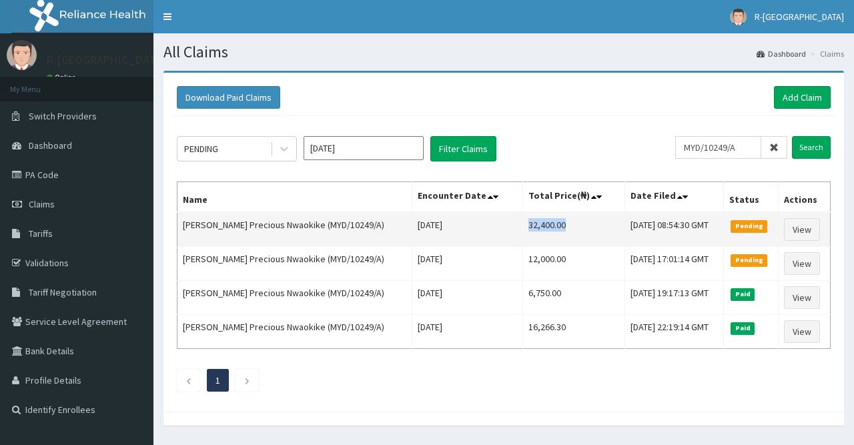
drag, startPoint x: 482, startPoint y: 225, endPoint x: 536, endPoint y: 225, distance: 54.0
click at [536, 225] on td "32,400.00" at bounding box center [573, 229] width 102 height 35
copy td "32,400.00"
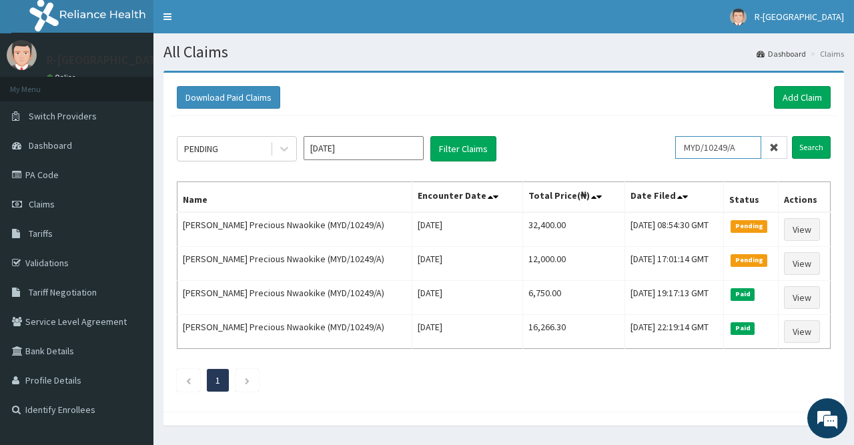
click at [738, 144] on input "MYD/10249/A" at bounding box center [718, 147] width 86 height 23
drag, startPoint x: 744, startPoint y: 144, endPoint x: 683, endPoint y: 151, distance: 61.1
click at [683, 151] on input "MYD/10249/A" at bounding box center [718, 147] width 86 height 23
paste input "KDB/10275/B"
click at [816, 151] on input "Search" at bounding box center [811, 147] width 39 height 23
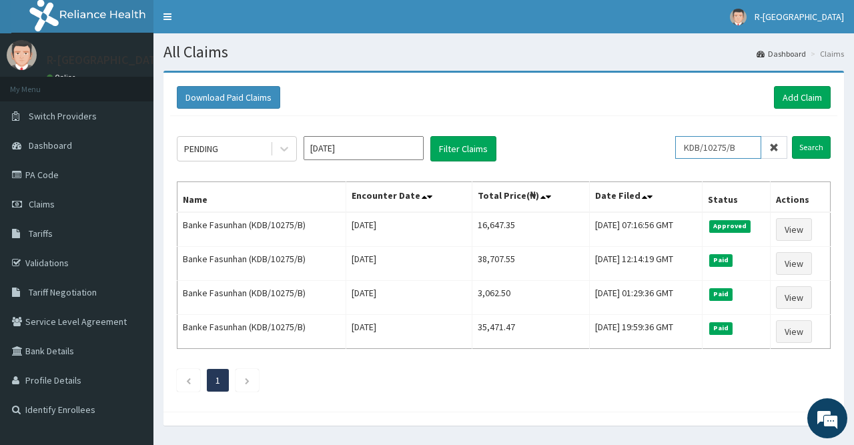
drag, startPoint x: 745, startPoint y: 151, endPoint x: 658, endPoint y: 151, distance: 87.4
click at [675, 151] on input "KDB/10275/B" at bounding box center [718, 147] width 86 height 23
paste input "myd/10221/b"
click at [815, 155] on input "Search" at bounding box center [811, 147] width 39 height 23
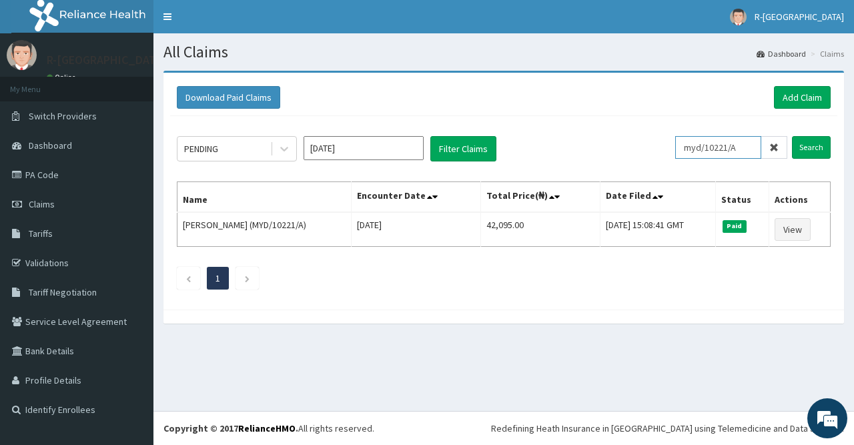
click at [748, 146] on input "myd/10221/A" at bounding box center [718, 147] width 86 height 23
click at [816, 142] on input "Search" at bounding box center [811, 147] width 39 height 23
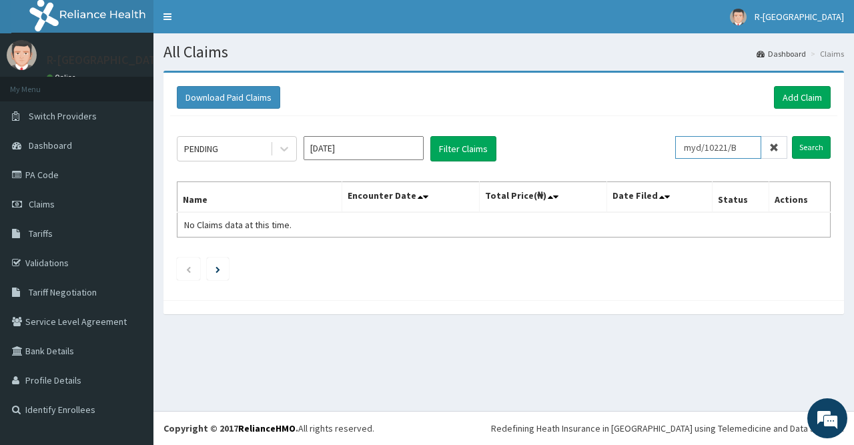
click at [753, 155] on input "myd/10221/B" at bounding box center [718, 147] width 86 height 23
click at [822, 151] on input "Search" at bounding box center [811, 147] width 39 height 23
drag, startPoint x: 745, startPoint y: 148, endPoint x: 666, endPoint y: 149, distance: 78.7
click at [675, 149] on input "myd/10221/D" at bounding box center [718, 147] width 86 height 23
paste input "MYD/10249/A"
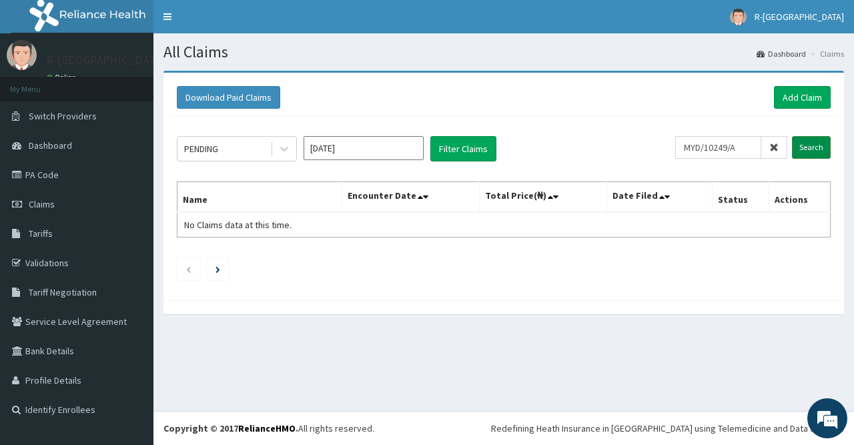
click at [802, 150] on input "Search" at bounding box center [811, 147] width 39 height 23
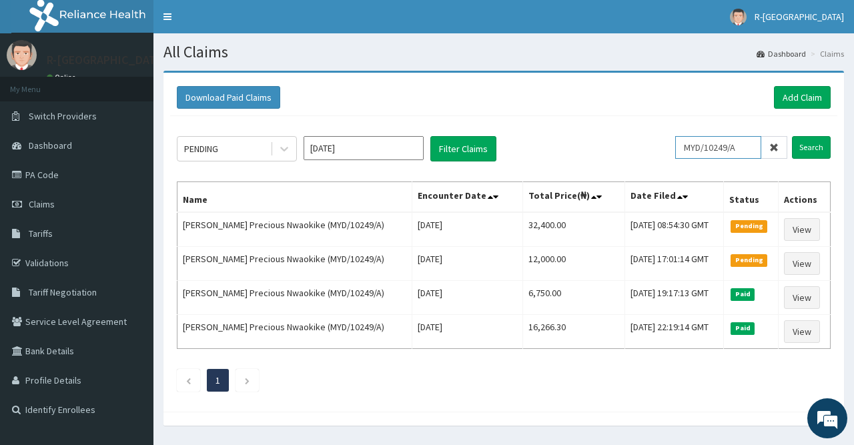
drag, startPoint x: 744, startPoint y: 145, endPoint x: 670, endPoint y: 145, distance: 74.7
click at [675, 145] on input "MYD/10249/A" at bounding box center [718, 147] width 86 height 23
paste input "CHL/11571"
click at [803, 147] on input "Search" at bounding box center [811, 147] width 39 height 23
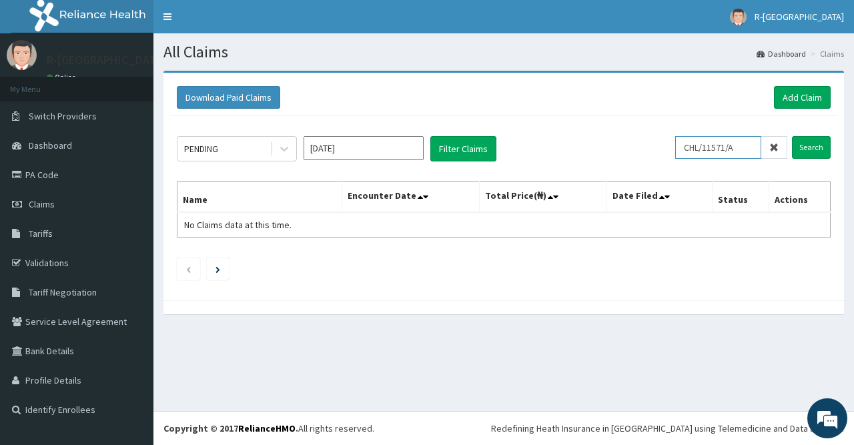
drag, startPoint x: 759, startPoint y: 149, endPoint x: 651, endPoint y: 137, distance: 108.8
click at [651, 137] on div "PENDING Oct 2025 Filter Claims CHL/11571/A Search" at bounding box center [504, 148] width 654 height 25
paste input "text"
click at [757, 147] on input "CHL/11571/A" at bounding box center [718, 147] width 86 height 23
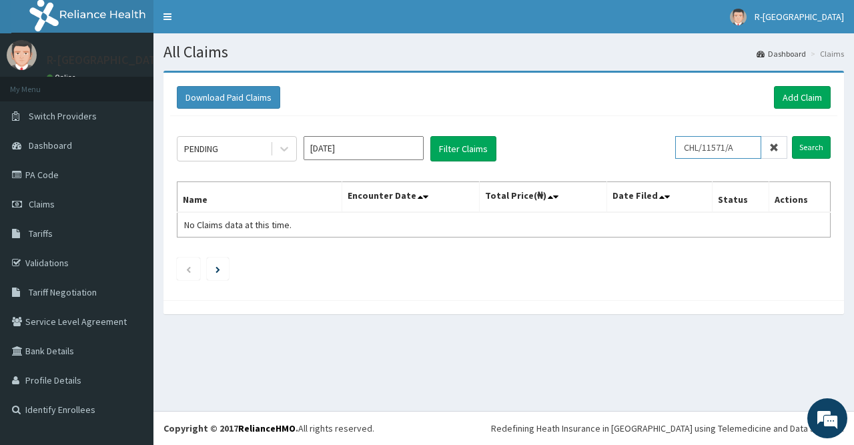
type input "CHL/11571/A"
click at [764, 149] on span at bounding box center [774, 147] width 26 height 23
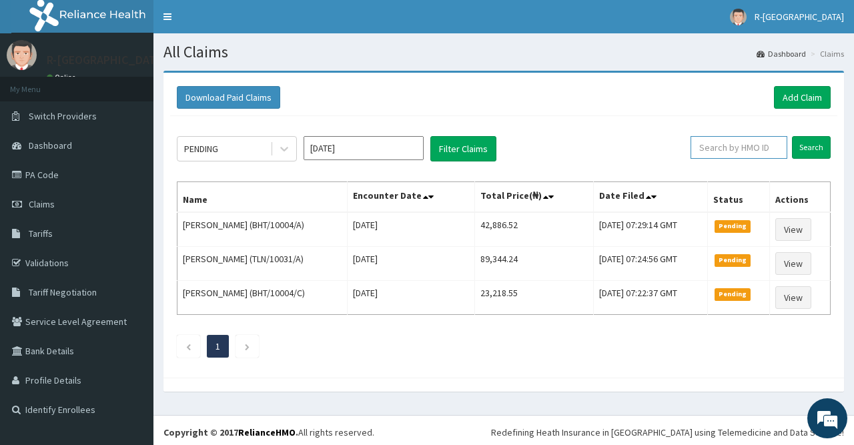
click at [757, 147] on input "text" at bounding box center [738, 147] width 97 height 23
paste input "ONC/10063/A"
type input "ONC/10063/A"
click at [810, 147] on input "Search" at bounding box center [811, 147] width 39 height 23
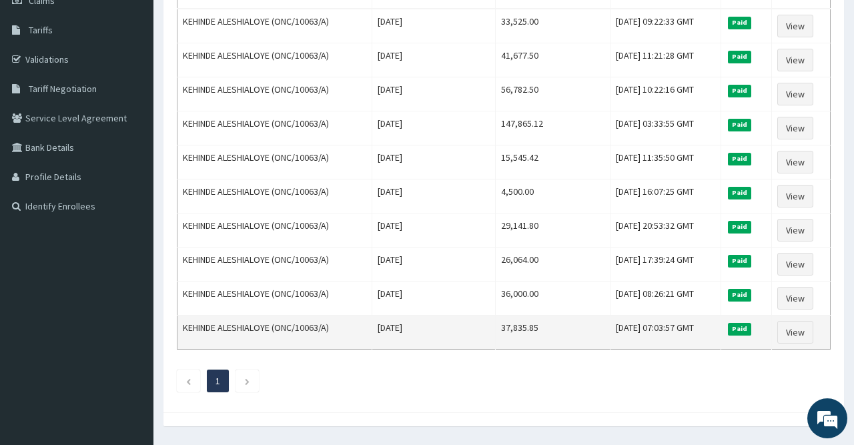
scroll to position [205, 0]
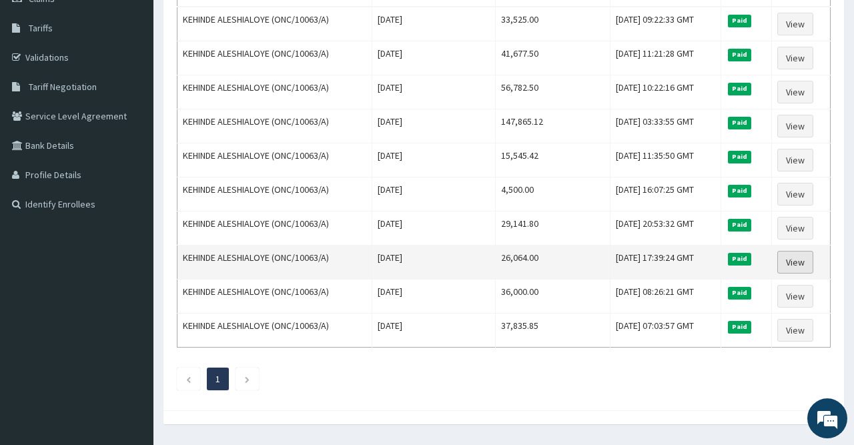
click at [797, 258] on link "View" at bounding box center [795, 262] width 36 height 23
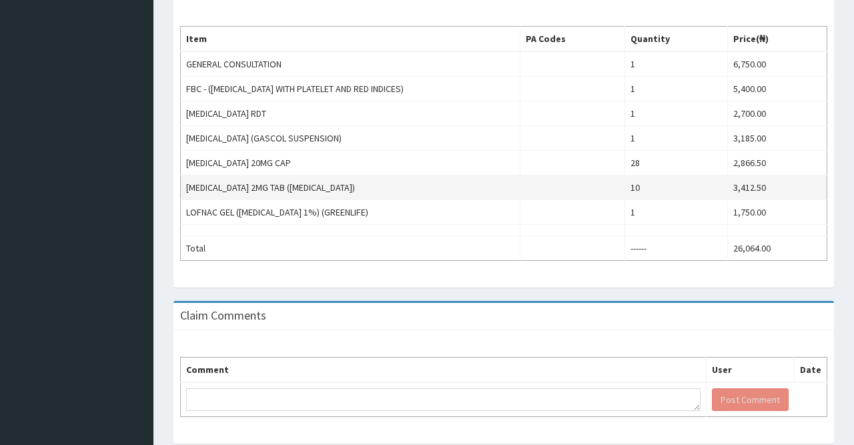
scroll to position [211, 0]
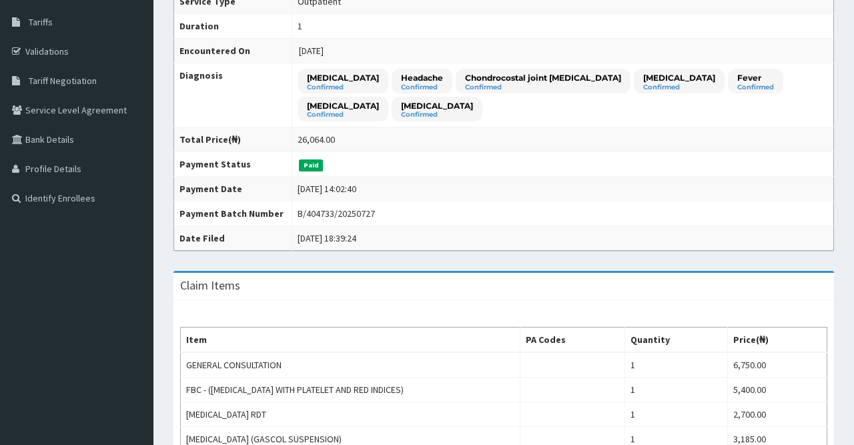
drag, startPoint x: 297, startPoint y: 212, endPoint x: 374, endPoint y: 211, distance: 76.7
click at [374, 211] on td "B/404733/20250727" at bounding box center [563, 213] width 542 height 25
drag, startPoint x: 298, startPoint y: 211, endPoint x: 440, endPoint y: 219, distance: 141.6
click at [373, 209] on div "B/404733/20250727" at bounding box center [335, 213] width 77 height 13
copy div "B/404733/20250727"
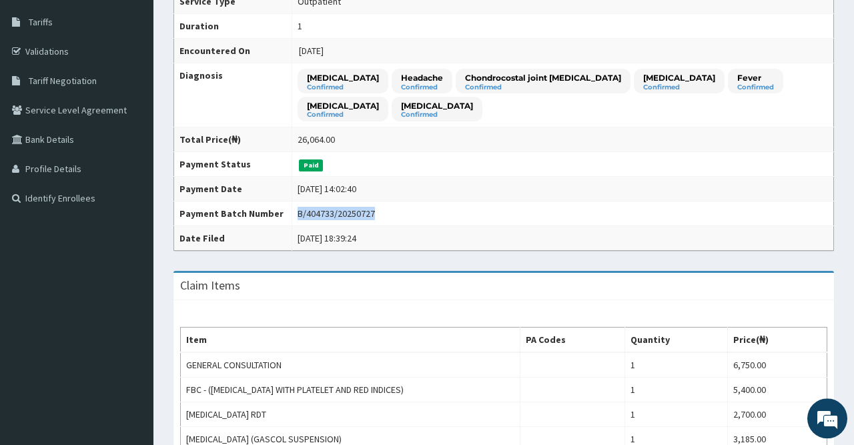
scroll to position [0, 0]
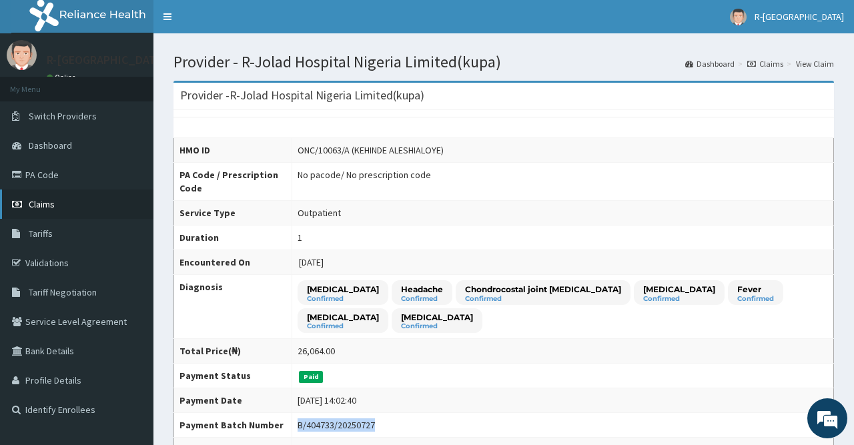
click at [69, 198] on link "Claims" at bounding box center [76, 203] width 153 height 29
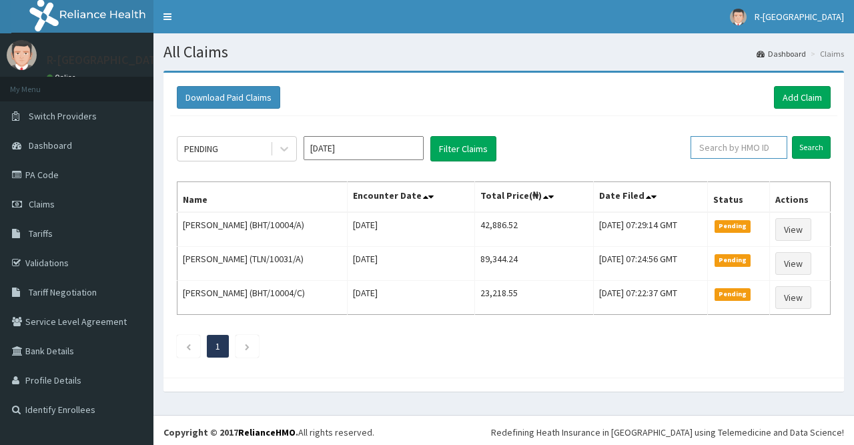
click at [735, 153] on input "text" at bounding box center [738, 147] width 97 height 23
paste input "HBN/10025/G"
type input "HBN/10025/G"
click at [815, 149] on input "Search" at bounding box center [811, 147] width 39 height 23
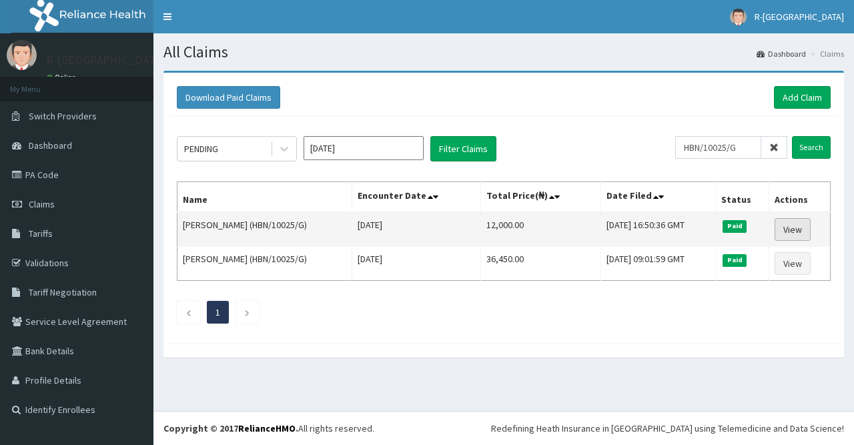
click at [795, 231] on link "View" at bounding box center [792, 229] width 36 height 23
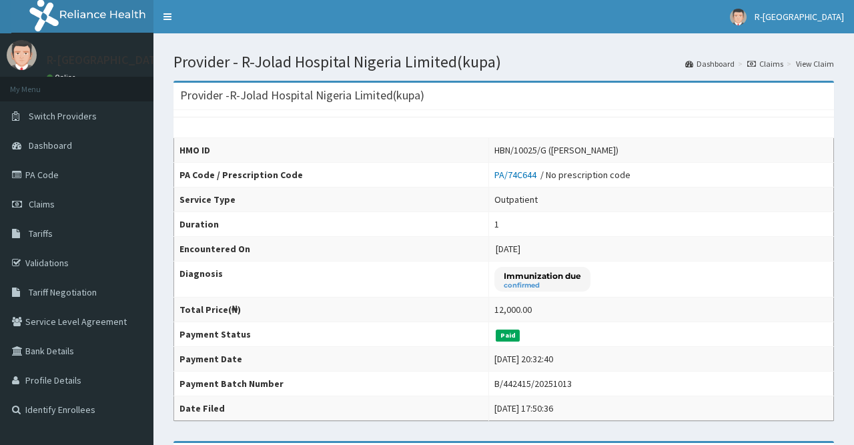
scroll to position [300, 0]
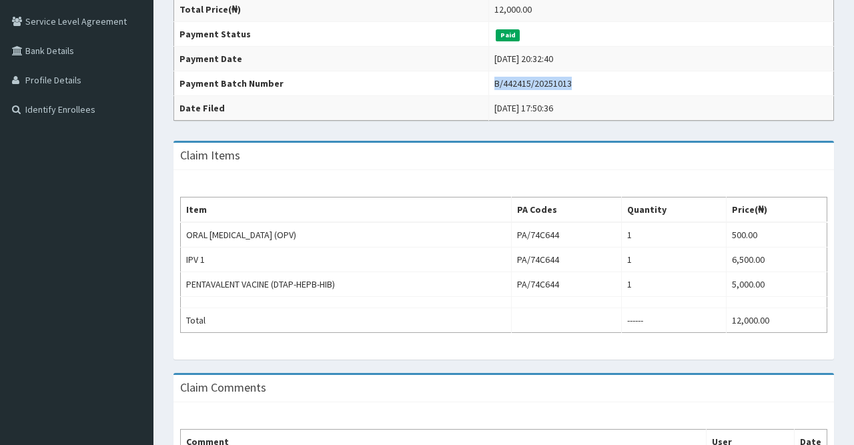
drag, startPoint x: 477, startPoint y: 77, endPoint x: 551, endPoint y: 81, distance: 74.1
click at [551, 81] on div "B/442415/20251013" at bounding box center [532, 83] width 77 height 13
copy div "B/442415/20251013"
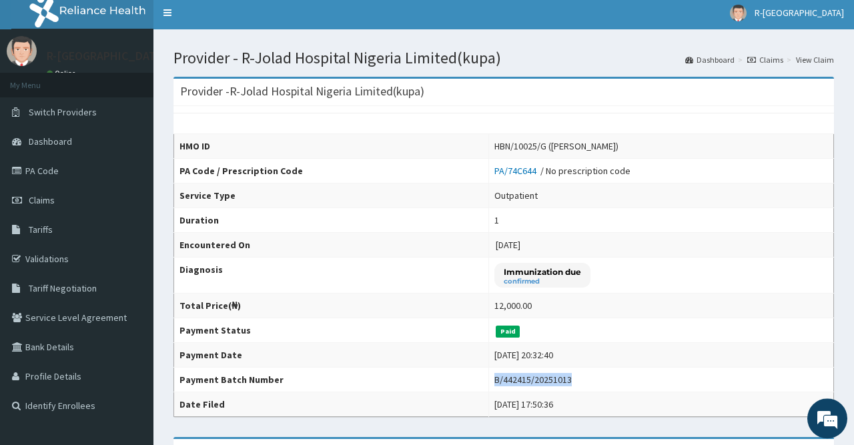
scroll to position [0, 0]
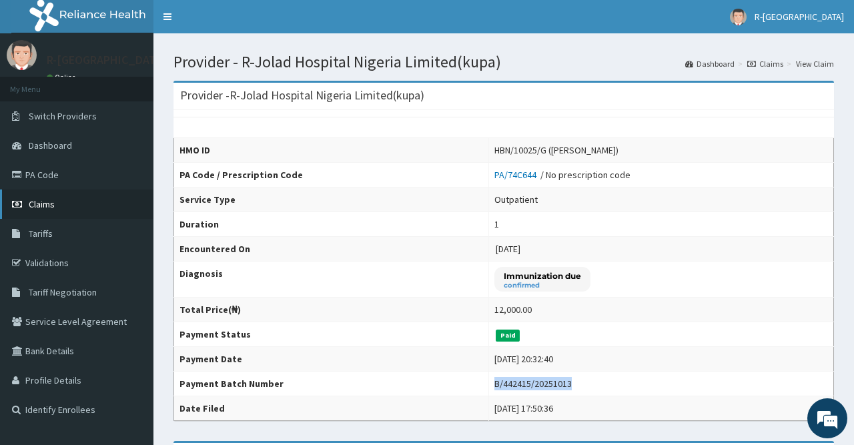
click at [45, 206] on span "Claims" at bounding box center [42, 204] width 26 height 12
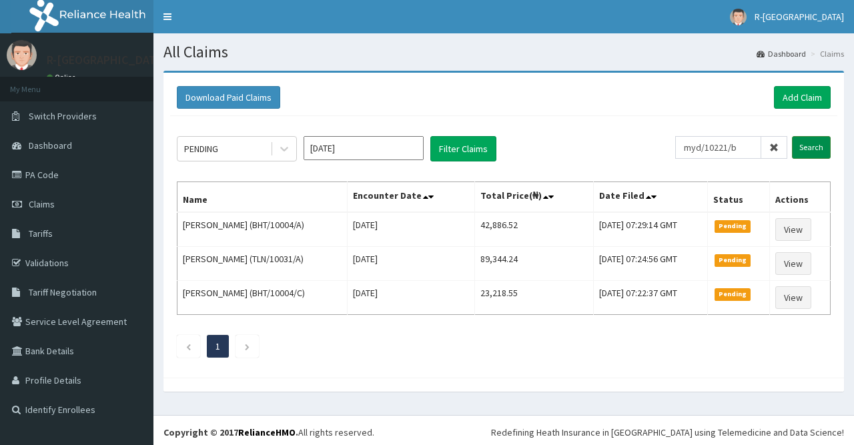
click at [800, 145] on input "Search" at bounding box center [811, 147] width 39 height 23
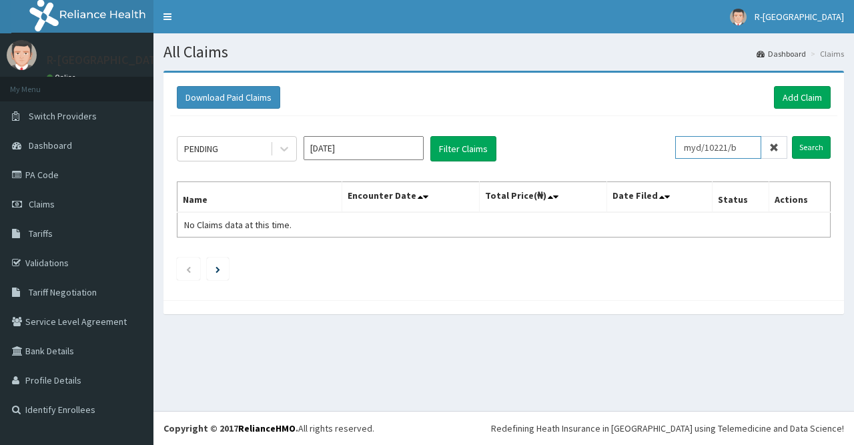
click at [745, 151] on input "myd/10221/b" at bounding box center [718, 147] width 86 height 23
click at [816, 146] on input "Search" at bounding box center [811, 147] width 39 height 23
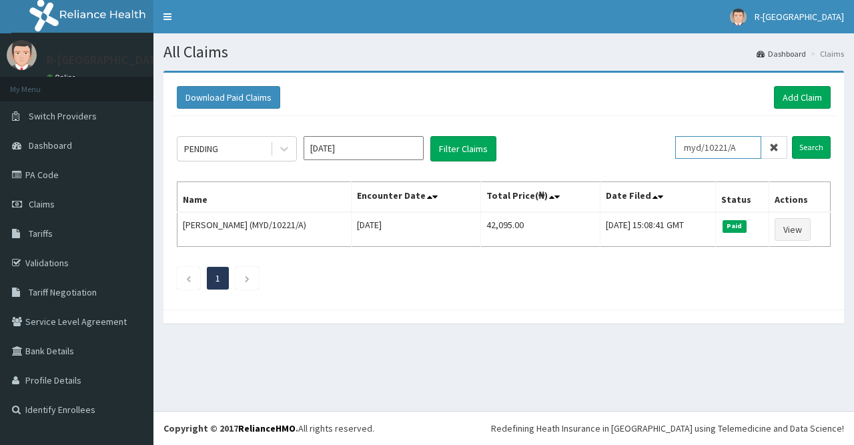
click at [746, 145] on input "myd/10221/A" at bounding box center [718, 147] width 86 height 23
click at [816, 147] on input "Search" at bounding box center [811, 147] width 39 height 23
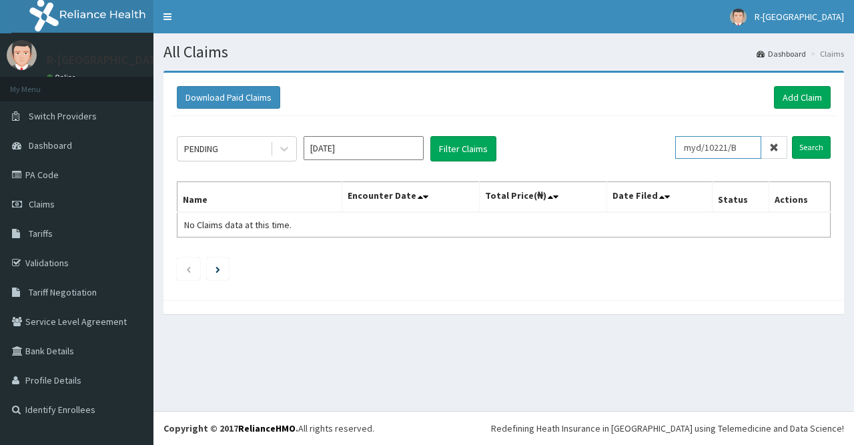
click at [744, 149] on input "myd/10221/B" at bounding box center [718, 147] width 86 height 23
click at [806, 145] on input "Search" at bounding box center [811, 147] width 39 height 23
click at [751, 140] on input "myd/10221/C" at bounding box center [718, 147] width 86 height 23
click at [812, 138] on input "Search" at bounding box center [811, 147] width 39 height 23
drag, startPoint x: 728, startPoint y: 139, endPoint x: 675, endPoint y: 140, distance: 52.7
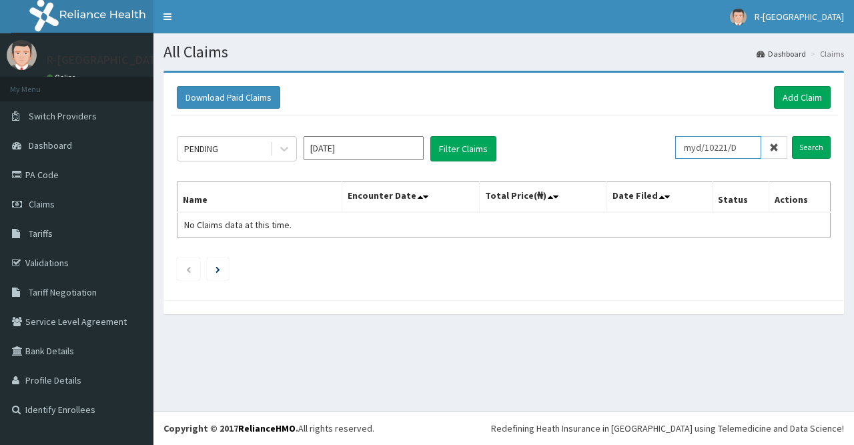
click at [675, 140] on input "myd/10221/D" at bounding box center [718, 147] width 86 height 23
paste input "MYD/10249/A"
click at [804, 147] on input "Search" at bounding box center [811, 147] width 39 height 23
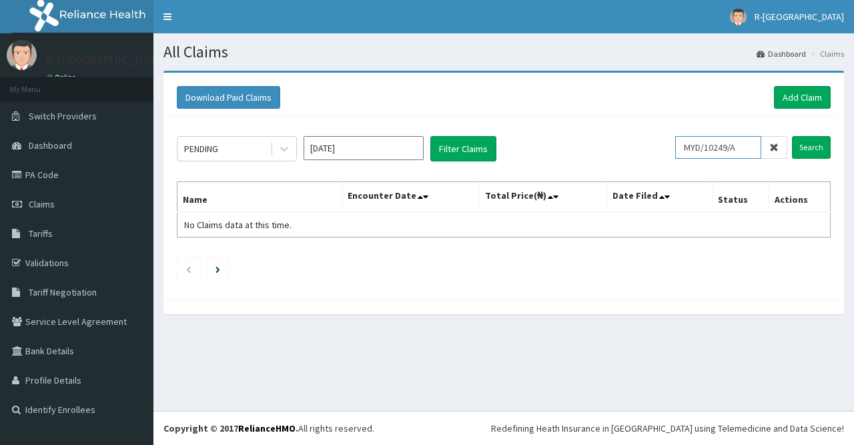
drag, startPoint x: 706, startPoint y: 150, endPoint x: 662, endPoint y: 149, distance: 43.4
click at [675, 149] on input "MYD/10249/A" at bounding box center [718, 147] width 86 height 23
type input "MYD/10249/A"
click at [812, 148] on input "Search" at bounding box center [811, 147] width 39 height 23
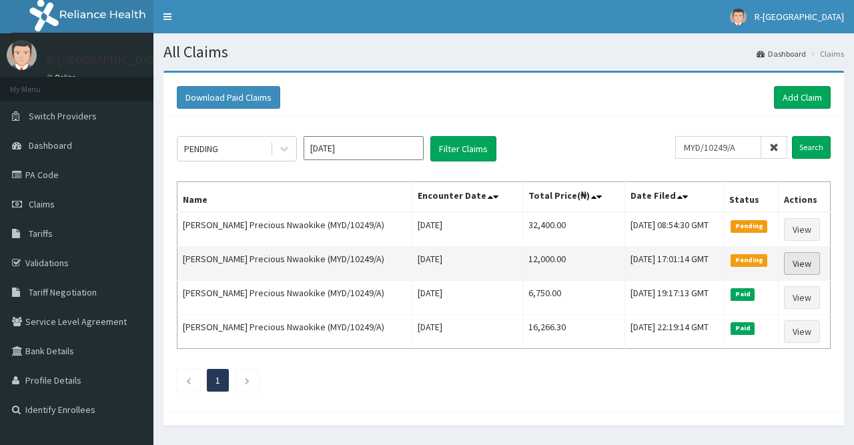
click at [792, 257] on link "View" at bounding box center [802, 263] width 36 height 23
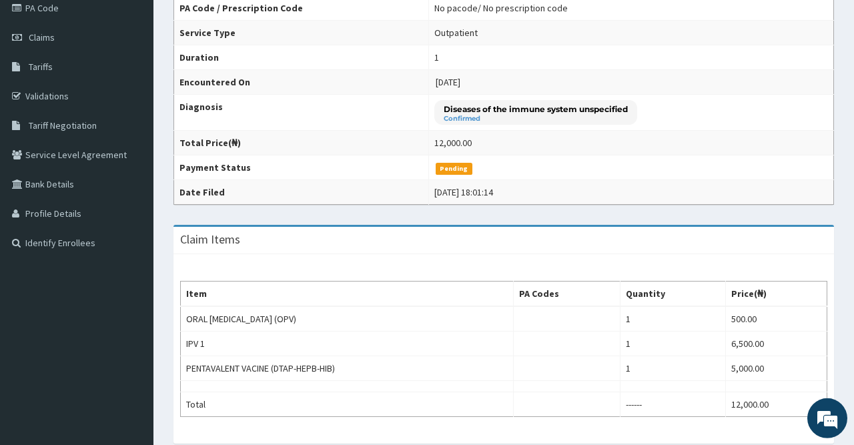
scroll to position [47, 0]
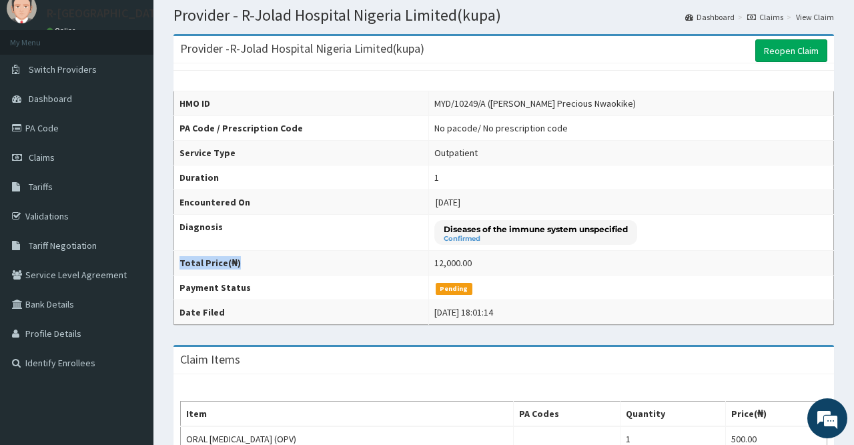
drag, startPoint x: 418, startPoint y: 254, endPoint x: 458, endPoint y: 259, distance: 40.3
click at [458, 259] on td "12,000.00" at bounding box center [630, 263] width 405 height 25
click at [409, 260] on th "Total Price(₦)" at bounding box center [301, 263] width 255 height 25
drag, startPoint x: 413, startPoint y: 261, endPoint x: 469, endPoint y: 261, distance: 56.0
click at [469, 261] on tr "Total Price(₦) 12,000.00" at bounding box center [504, 263] width 660 height 25
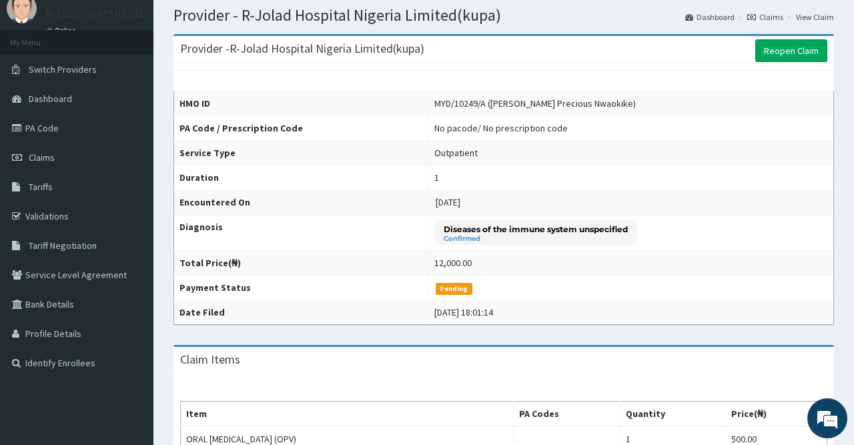
click at [428, 261] on td "12,000.00" at bounding box center [630, 263] width 405 height 25
drag, startPoint x: 419, startPoint y: 261, endPoint x: 450, endPoint y: 261, distance: 30.7
click at [450, 261] on td "12,000.00" at bounding box center [630, 263] width 405 height 25
copy div "12,000.00"
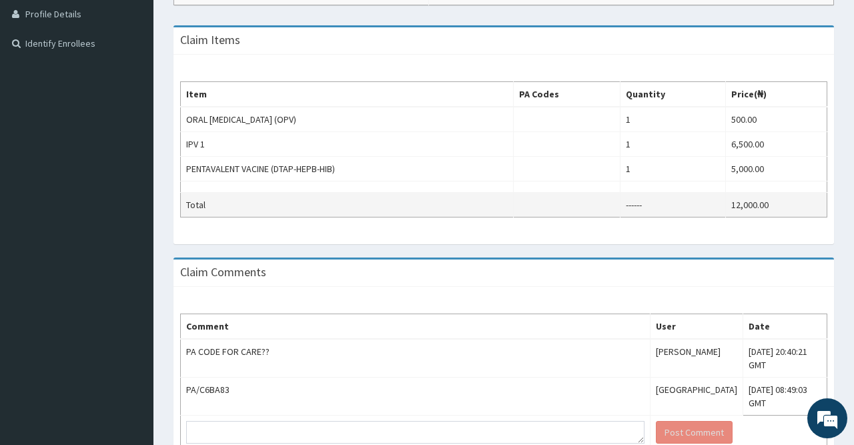
scroll to position [0, 0]
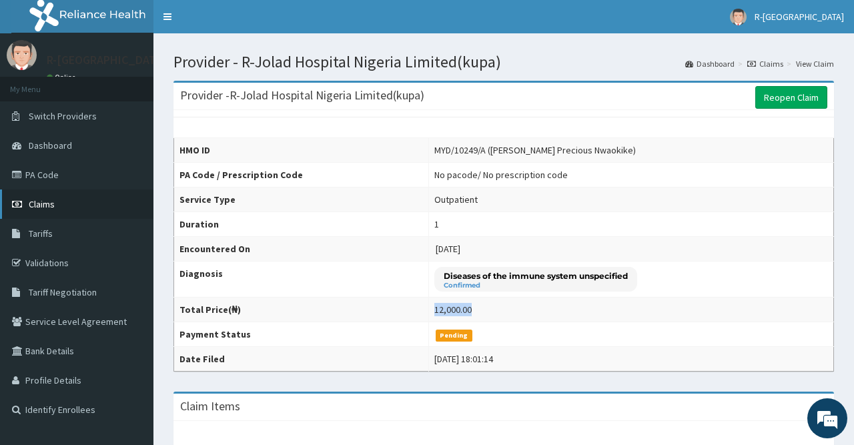
click at [51, 198] on span "Claims" at bounding box center [42, 204] width 26 height 12
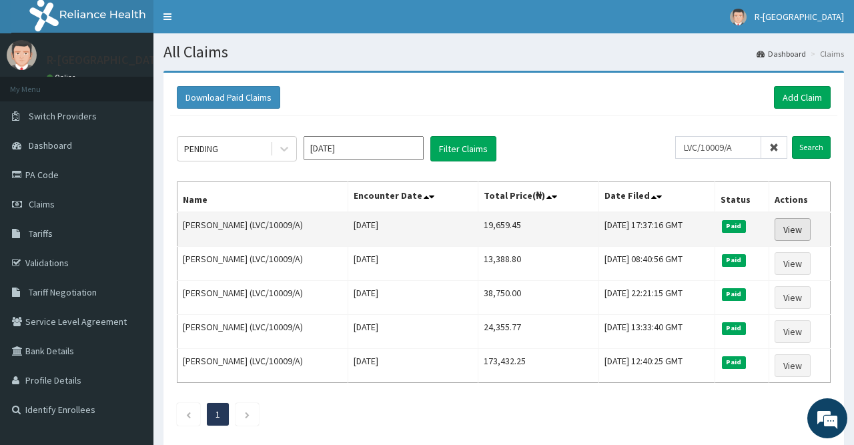
click at [788, 231] on link "View" at bounding box center [792, 229] width 36 height 23
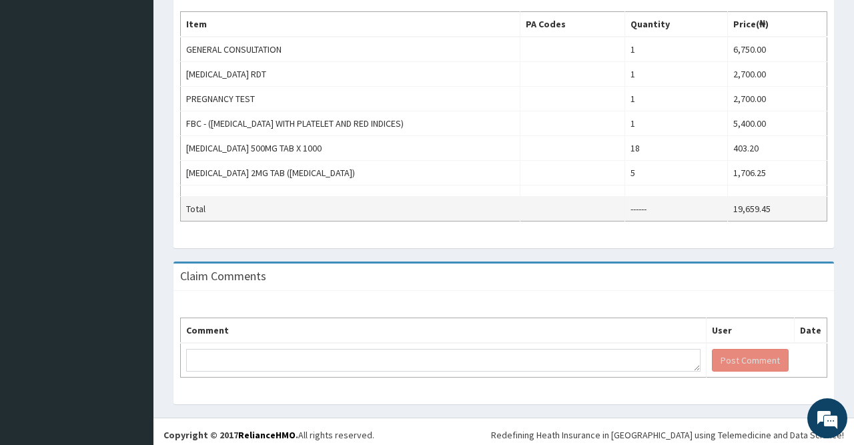
scroll to position [185, 0]
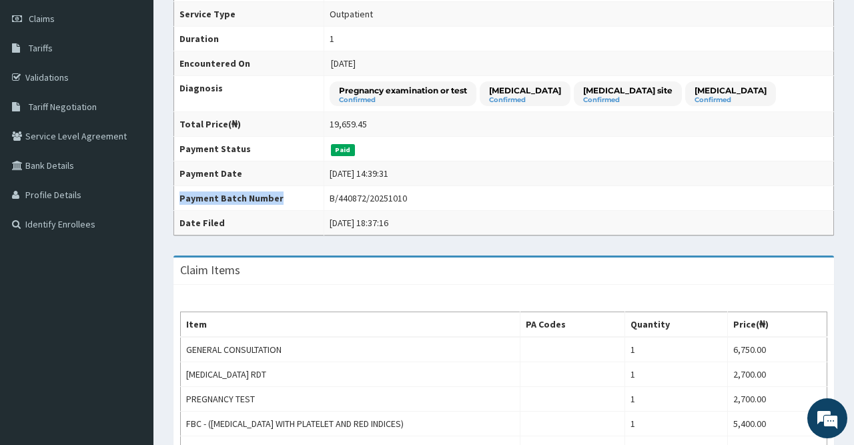
drag, startPoint x: 305, startPoint y: 194, endPoint x: 377, endPoint y: 197, distance: 72.7
click at [377, 197] on div "B/440872/20251010" at bounding box center [367, 197] width 77 height 13
click at [333, 197] on div "B/440872/20251010" at bounding box center [367, 197] width 77 height 13
drag, startPoint x: 306, startPoint y: 197, endPoint x: 419, endPoint y: 215, distance: 114.9
click at [379, 196] on div "B/440872/20251010" at bounding box center [367, 197] width 77 height 13
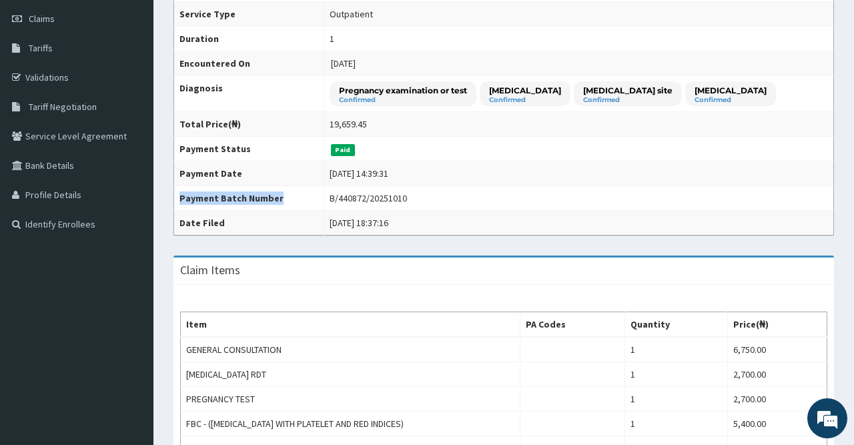
copy th "Payment Batch Number"
click at [323, 186] on td "B/440872/20251010" at bounding box center [578, 198] width 510 height 25
copy div "B/440872/20251010"
drag, startPoint x: 306, startPoint y: 193, endPoint x: 381, endPoint y: 194, distance: 74.7
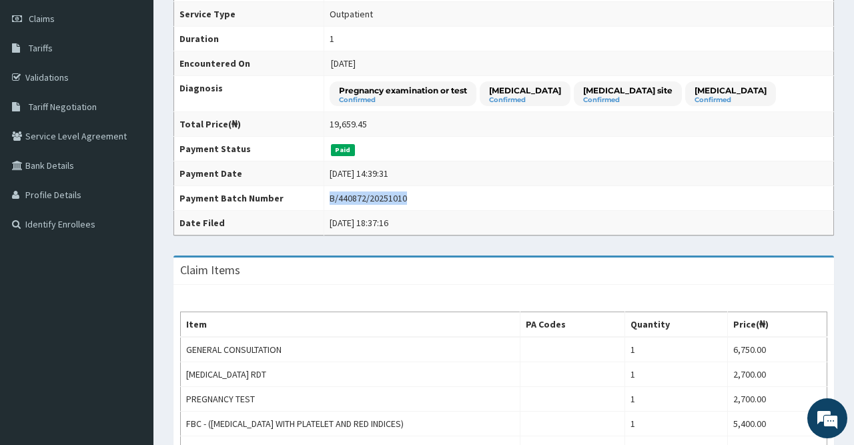
click at [381, 194] on div "B/440872/20251010" at bounding box center [367, 197] width 77 height 13
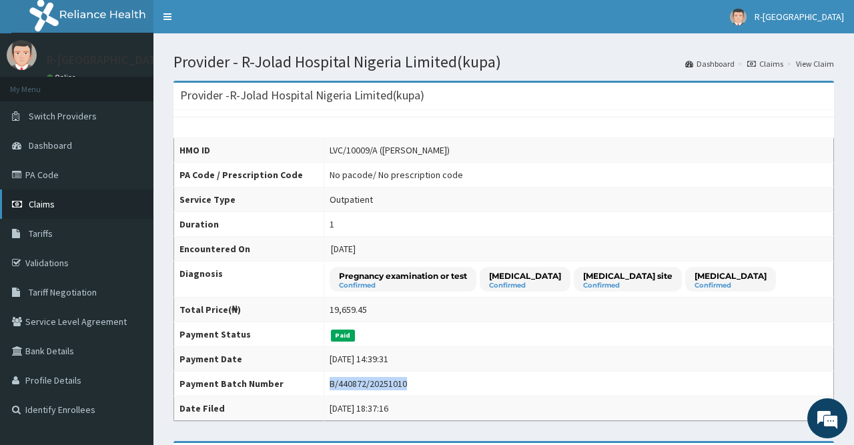
click at [49, 206] on span "Claims" at bounding box center [42, 204] width 26 height 12
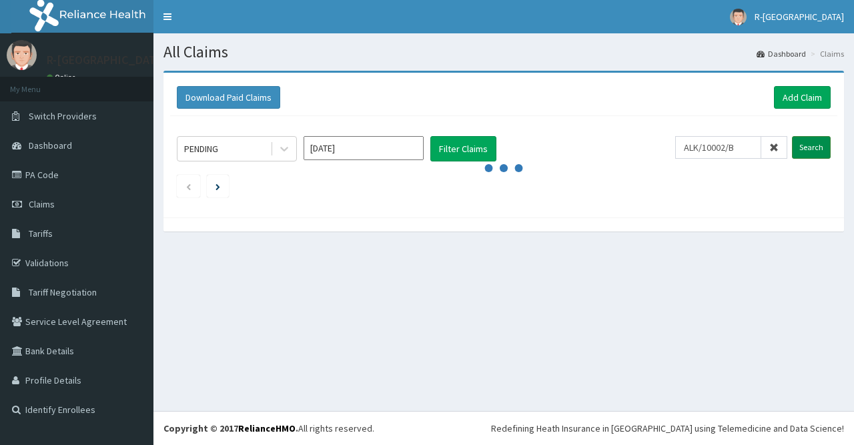
click at [818, 149] on input "Search" at bounding box center [811, 147] width 39 height 23
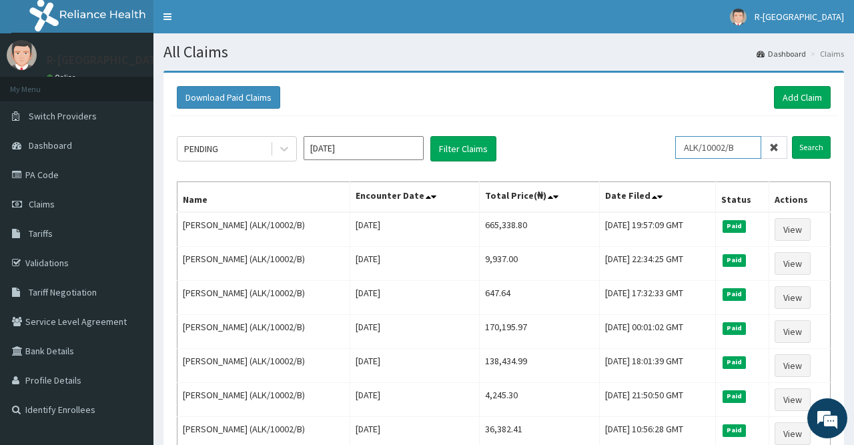
click at [741, 145] on input "ALK/10002/B" at bounding box center [718, 147] width 86 height 23
click at [826, 151] on input "Search" at bounding box center [811, 147] width 39 height 23
click at [752, 147] on input "ALK/10002/B" at bounding box center [718, 147] width 86 height 23
click at [808, 140] on input "Search" at bounding box center [811, 147] width 39 height 23
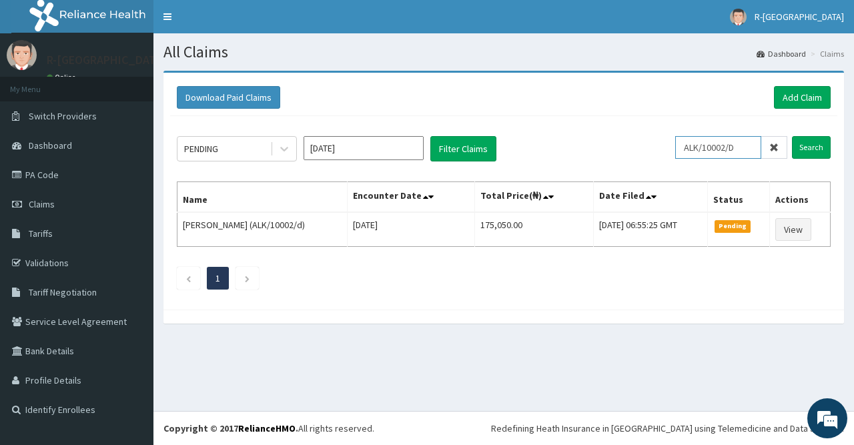
drag, startPoint x: 749, startPoint y: 150, endPoint x: 654, endPoint y: 145, distance: 94.8
click at [675, 145] on input "ALK/10002/D" at bounding box center [718, 147] width 86 height 23
paste input "SLB/10095/A"
click at [805, 137] on input "Search" at bounding box center [811, 147] width 39 height 23
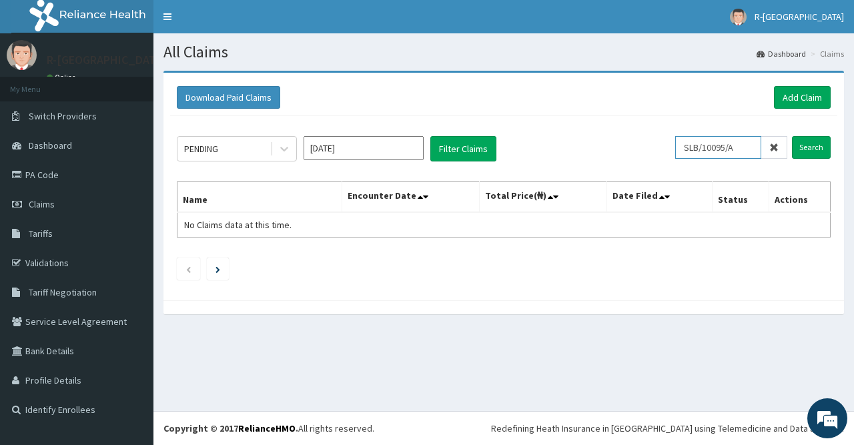
scroll to position [0, 0]
drag, startPoint x: 704, startPoint y: 146, endPoint x: 645, endPoint y: 146, distance: 58.7
click at [675, 146] on input "SLB/10095/A" at bounding box center [718, 147] width 86 height 23
click at [818, 145] on input "Search" at bounding box center [811, 147] width 39 height 23
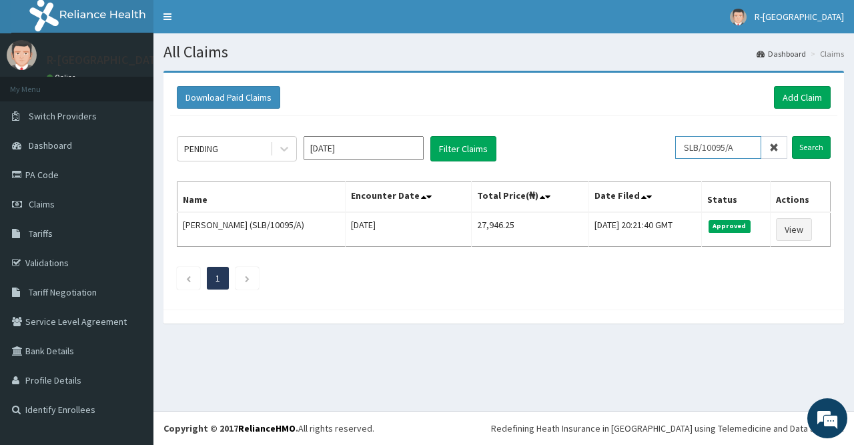
drag, startPoint x: 716, startPoint y: 150, endPoint x: 666, endPoint y: 151, distance: 49.4
click at [675, 151] on input "SLB/10095/A" at bounding box center [718, 147] width 86 height 23
paste input "AAK/10009/D"
type input "AAK/10009/D"
click at [821, 147] on input "Search" at bounding box center [811, 147] width 39 height 23
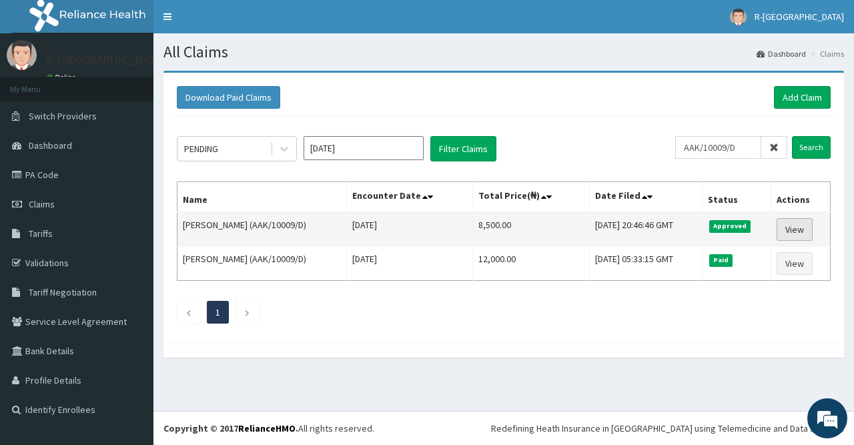
click at [806, 226] on link "View" at bounding box center [794, 229] width 36 height 23
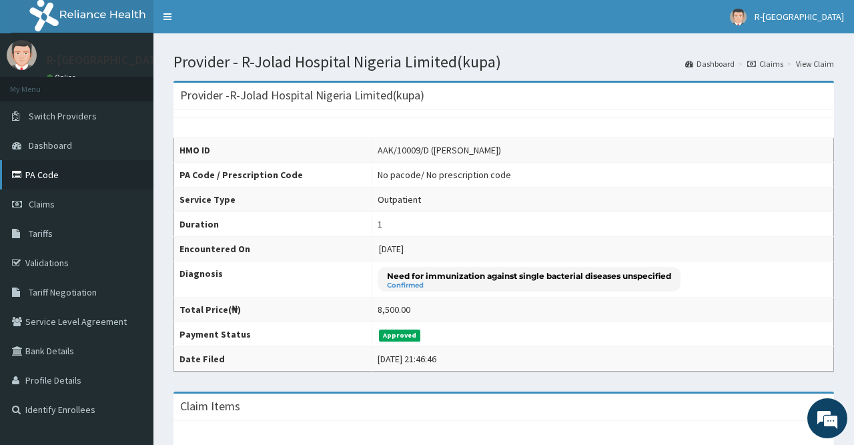
click at [49, 185] on link "PA Code" at bounding box center [76, 174] width 153 height 29
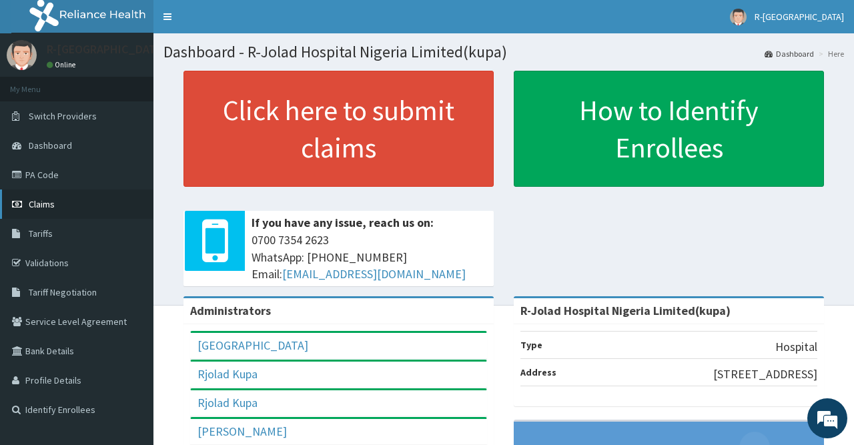
click at [52, 202] on span "Claims" at bounding box center [42, 204] width 26 height 12
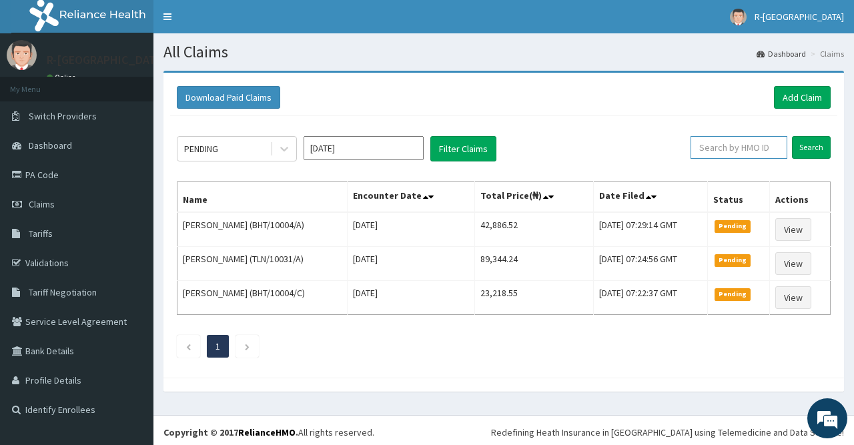
click at [754, 154] on input "text" at bounding box center [738, 147] width 97 height 23
paste input "CND/10097/A"
click at [807, 147] on input "Search" at bounding box center [811, 147] width 39 height 23
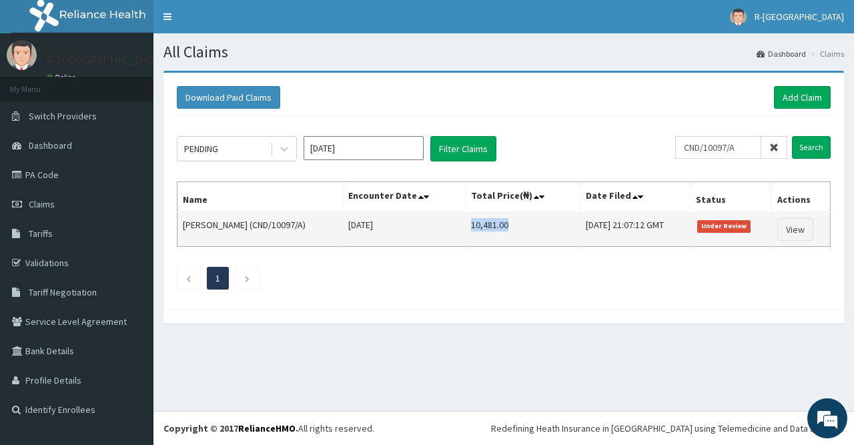
drag, startPoint x: 457, startPoint y: 227, endPoint x: 504, endPoint y: 227, distance: 46.7
click at [504, 227] on td "10,481.00" at bounding box center [523, 229] width 114 height 35
copy td "10,481.00"
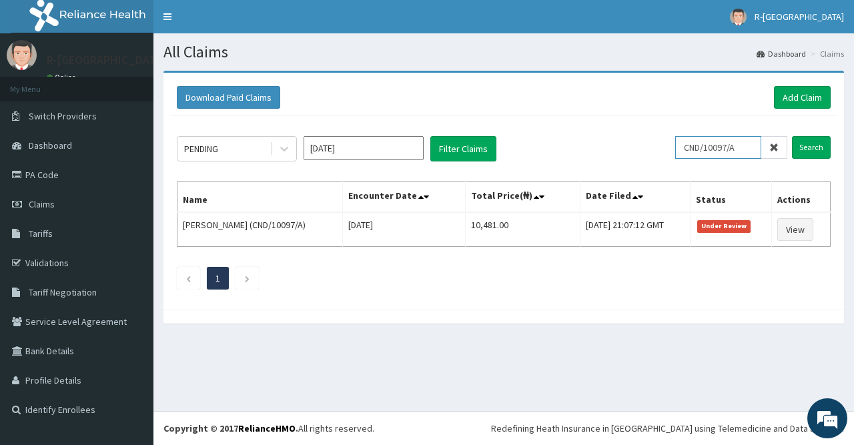
paste input "SO/10779"
drag, startPoint x: 744, startPoint y: 153, endPoint x: 661, endPoint y: 151, distance: 82.7
click at [675, 151] on input "CSO/10779/A" at bounding box center [718, 147] width 86 height 23
click at [814, 149] on input "Search" at bounding box center [811, 147] width 39 height 23
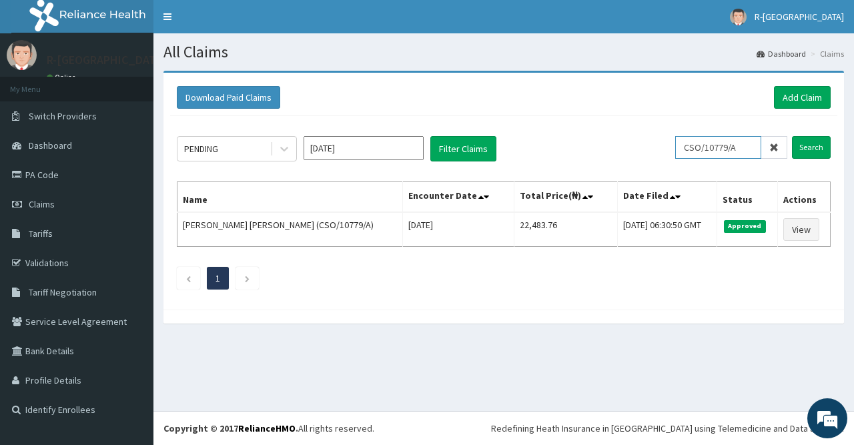
drag, startPoint x: 704, startPoint y: 150, endPoint x: 650, endPoint y: 150, distance: 53.4
click at [650, 150] on div "PENDING [DATE] Filter Claims CSO/10779/A Search" at bounding box center [504, 148] width 654 height 25
paste input "ALK/10002/D"
click at [746, 142] on input "CSALK/10002/D" at bounding box center [718, 147] width 86 height 23
drag, startPoint x: 751, startPoint y: 145, endPoint x: 664, endPoint y: 145, distance: 87.4
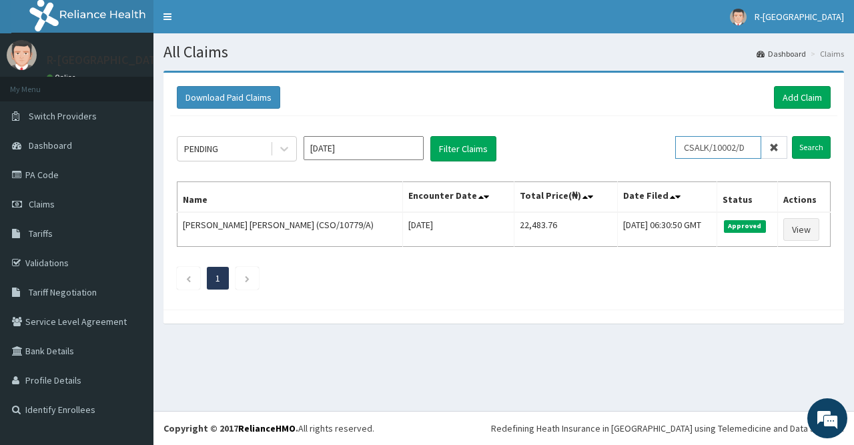
click at [675, 145] on input "CSALK/10002/D" at bounding box center [718, 147] width 86 height 23
paste input "text"
type input "ALK/10002/D"
click at [825, 138] on input "Search" at bounding box center [811, 147] width 39 height 23
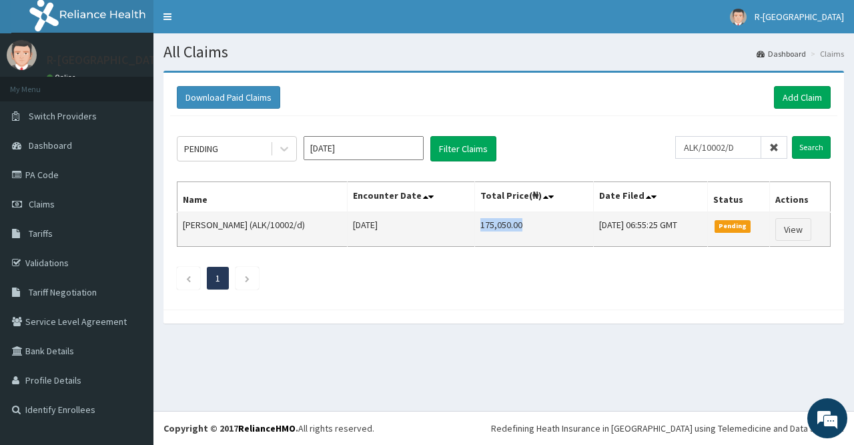
drag, startPoint x: 464, startPoint y: 225, endPoint x: 509, endPoint y: 229, distance: 45.5
click at [509, 229] on td "175,050.00" at bounding box center [534, 229] width 118 height 35
copy td "175,050.00"
